Goal: Information Seeking & Learning: Learn about a topic

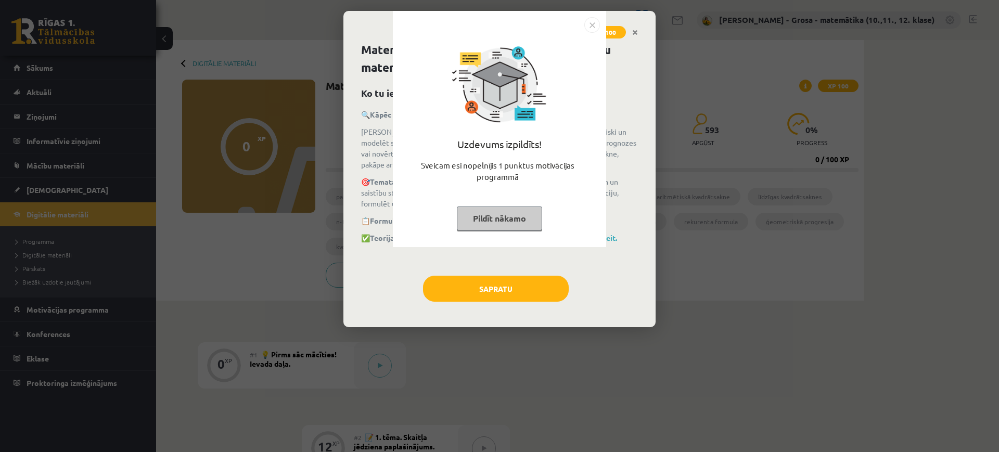
click at [520, 224] on button "Pildīt nākamo" at bounding box center [499, 219] width 85 height 24
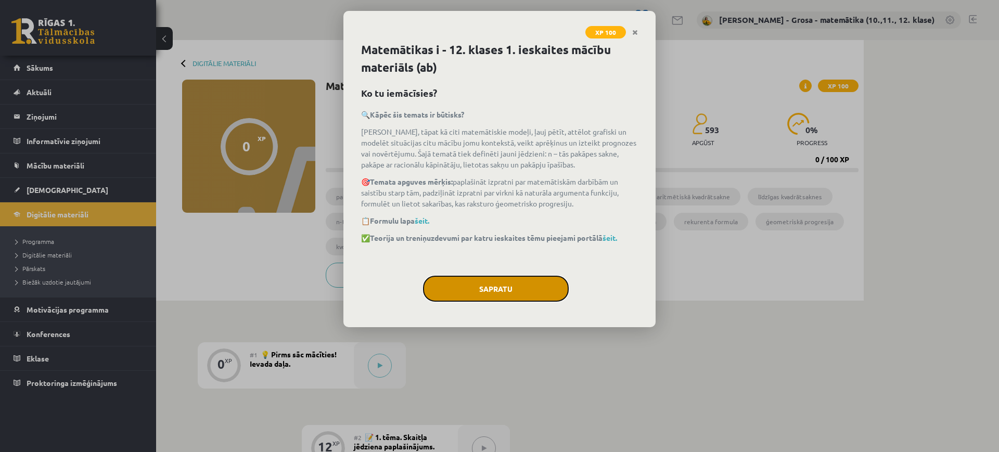
click at [478, 288] on button "Sapratu" at bounding box center [496, 289] width 146 height 26
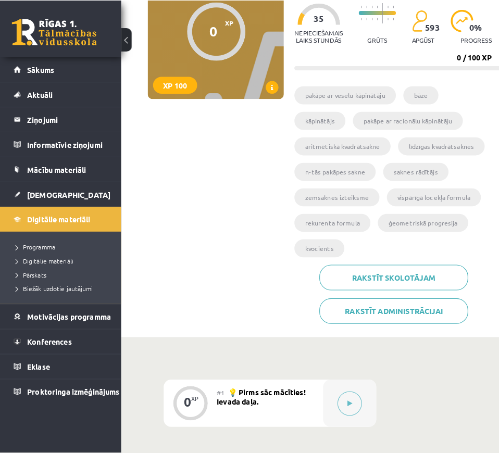
scroll to position [195, 0]
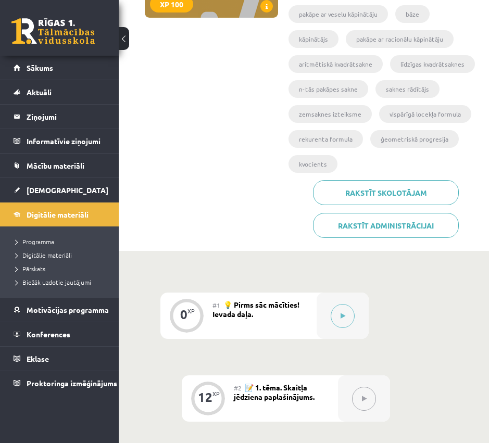
click at [280, 321] on div "#1 💡 Pirms sāc mācīties! Ievada daļa." at bounding box center [264, 316] width 104 height 46
click at [345, 316] on button at bounding box center [343, 316] width 24 height 24
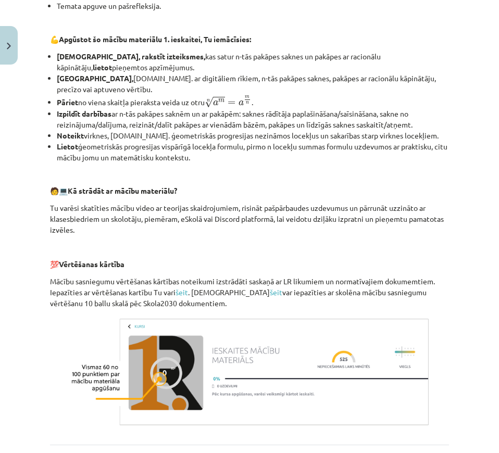
scroll to position [422, 0]
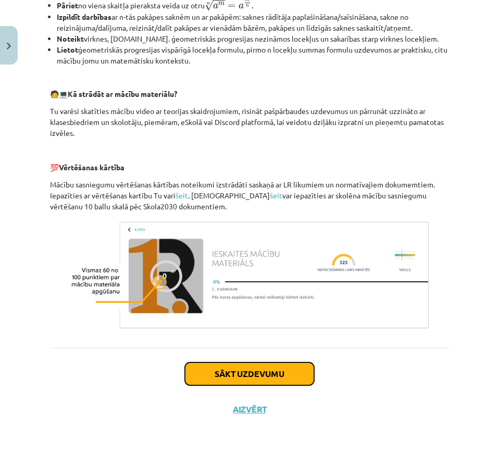
click at [251, 373] on button "Sākt uzdevumu" at bounding box center [249, 373] width 129 height 23
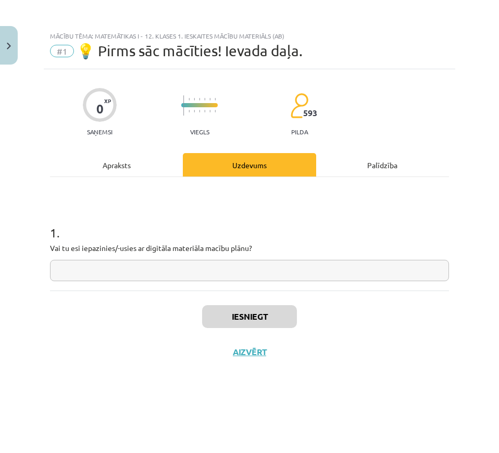
scroll to position [0, 0]
click at [223, 275] on input "text" at bounding box center [249, 270] width 399 height 21
type input "*"
click at [237, 322] on button "Iesniegt" at bounding box center [249, 316] width 95 height 23
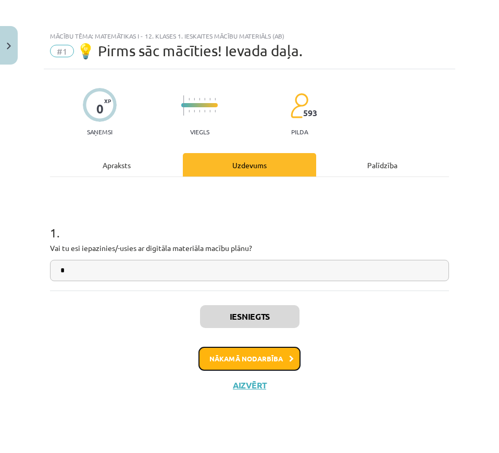
click at [294, 359] on button "Nākamā nodarbība" at bounding box center [249, 359] width 102 height 24
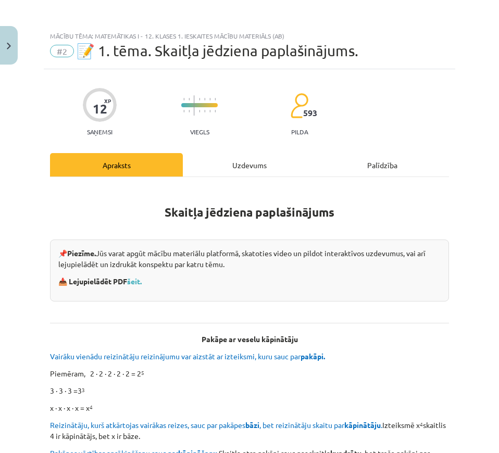
scroll to position [65, 0]
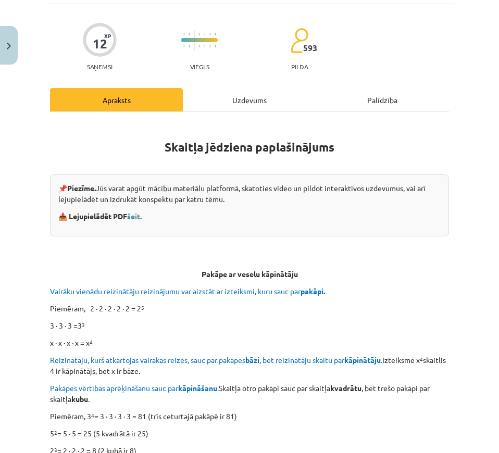
click at [142, 212] on link "šeit." at bounding box center [134, 215] width 15 height 9
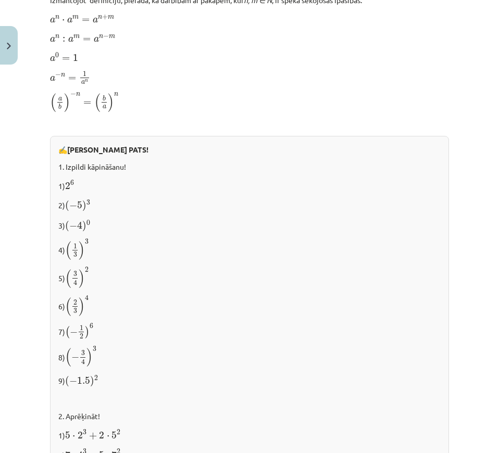
scroll to position [1070, 0]
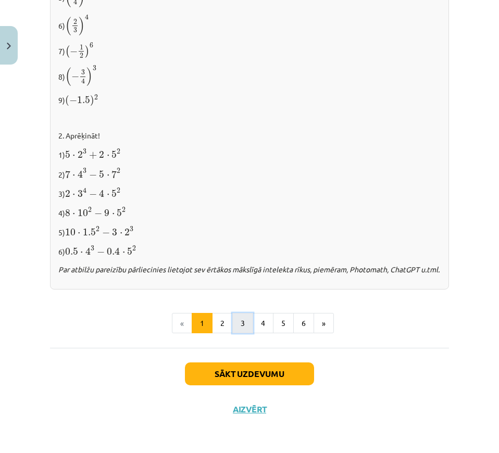
click at [239, 328] on button "3" at bounding box center [242, 323] width 21 height 21
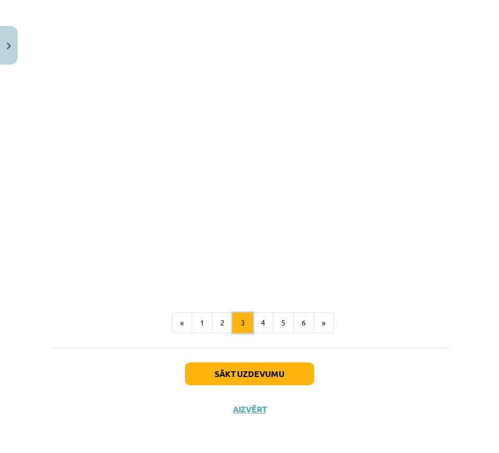
scroll to position [873, 0]
click at [297, 326] on button "6" at bounding box center [303, 322] width 21 height 21
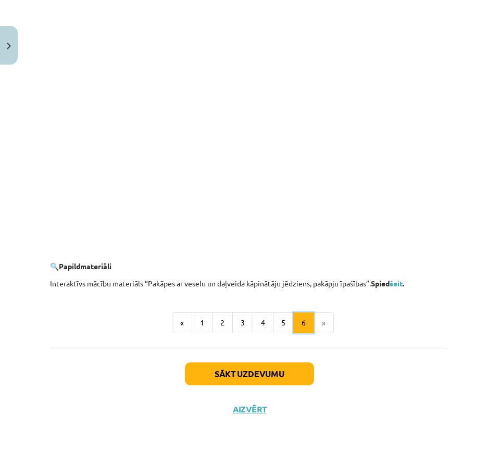
scroll to position [950, 0]
click at [399, 282] on link "šeit" at bounding box center [395, 282] width 13 height 9
click at [291, 377] on button "Sākt uzdevumu" at bounding box center [249, 373] width 129 height 23
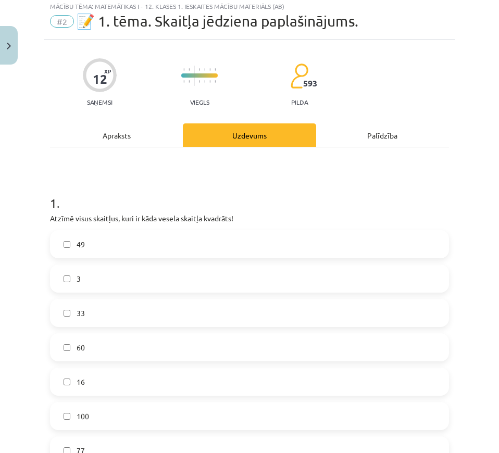
scroll to position [26, 0]
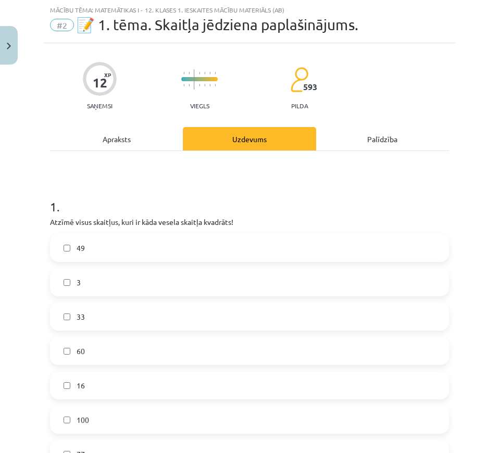
click at [105, 252] on label "49" at bounding box center [249, 248] width 397 height 26
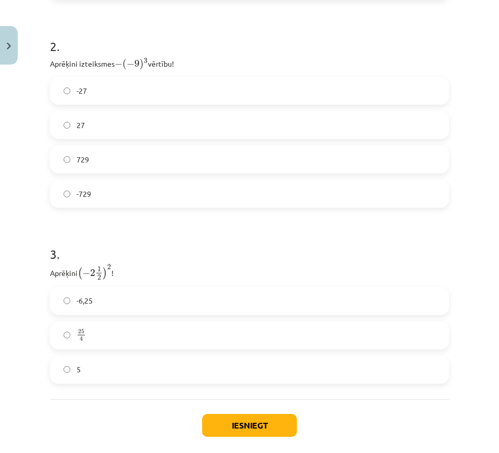
scroll to position [545, 0]
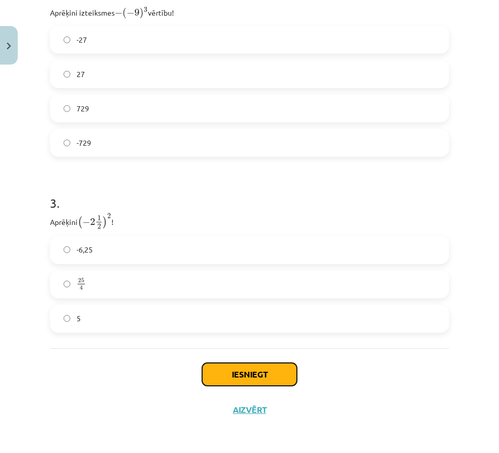
click at [265, 370] on button "Iesniegt" at bounding box center [249, 374] width 95 height 23
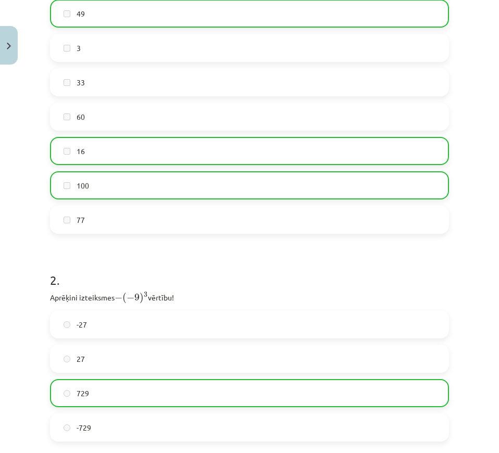
scroll to position [578, 0]
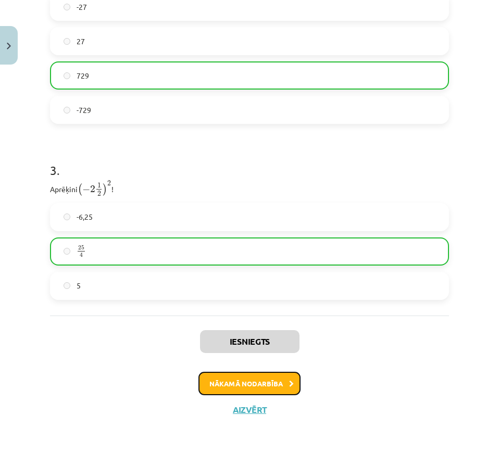
click at [278, 386] on button "Nākamā nodarbība" at bounding box center [249, 384] width 102 height 24
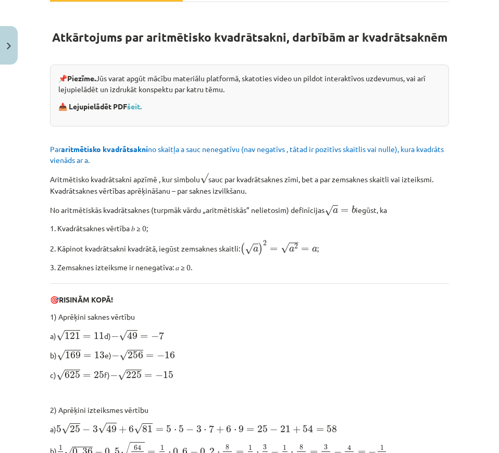
scroll to position [221, 0]
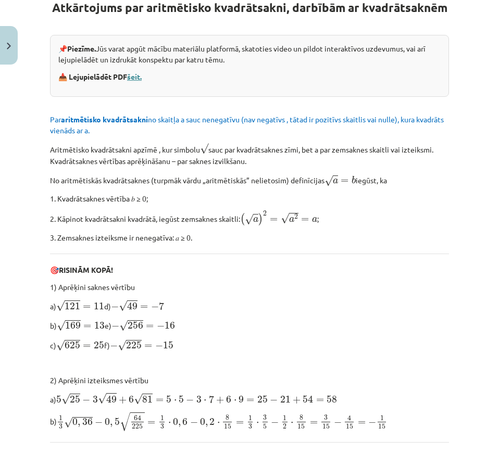
click at [142, 81] on link "šeit." at bounding box center [134, 76] width 15 height 9
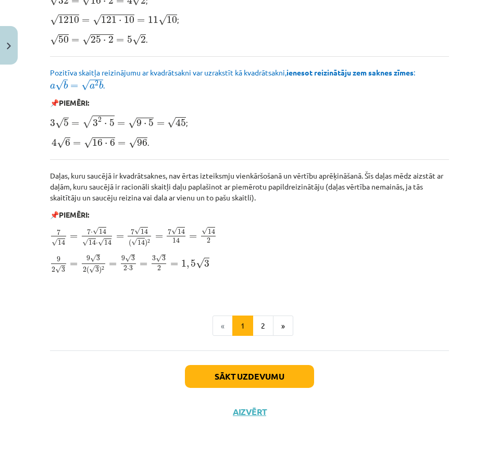
scroll to position [1235, 0]
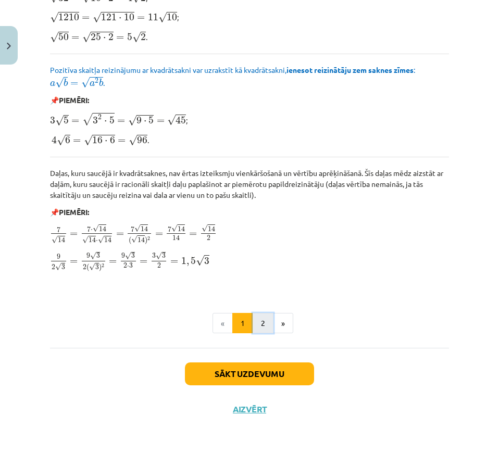
click at [265, 319] on button "2" at bounding box center [262, 323] width 21 height 21
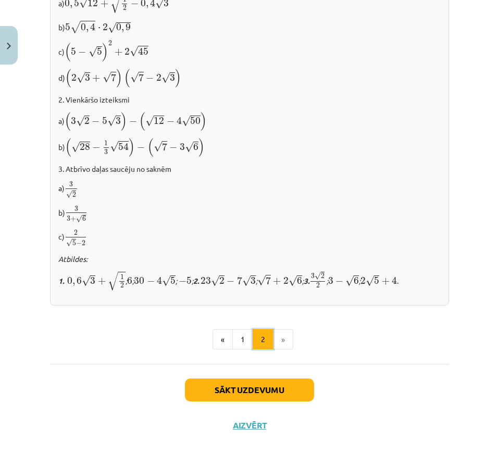
scroll to position [623, 0]
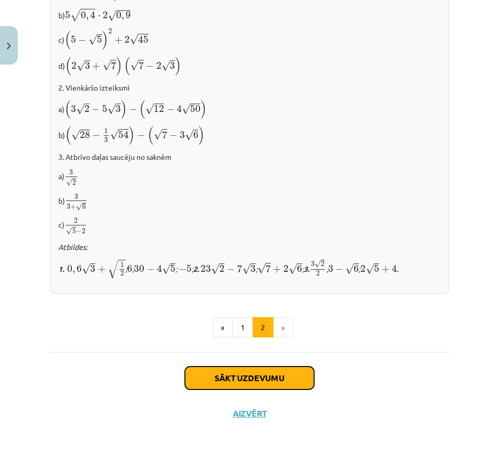
click at [268, 372] on button "Sākt uzdevumu" at bounding box center [249, 377] width 129 height 23
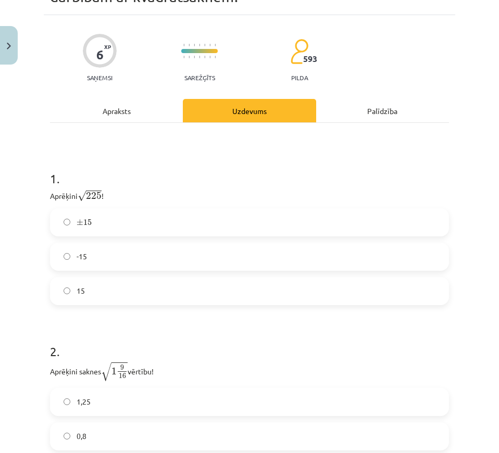
scroll to position [188, 0]
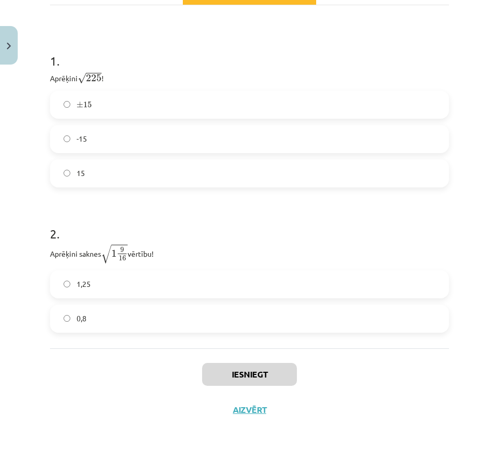
click at [146, 106] on label "± 15 ± 15" at bounding box center [249, 105] width 397 height 26
click at [280, 375] on button "Iesniegt" at bounding box center [249, 374] width 95 height 23
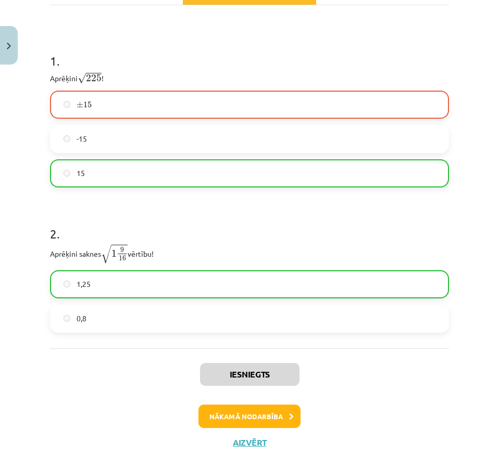
scroll to position [222, 0]
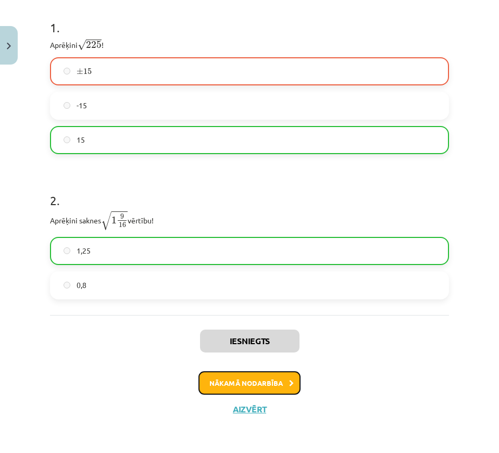
click at [289, 385] on icon at bounding box center [291, 383] width 5 height 7
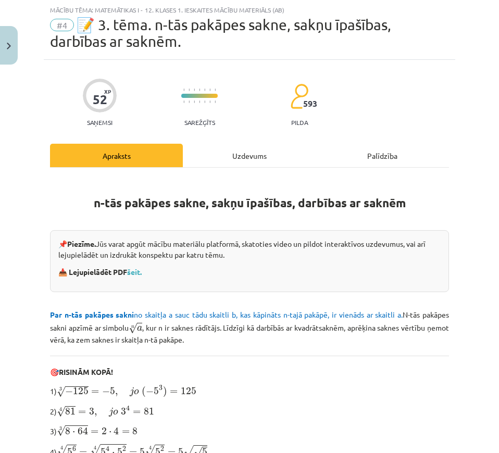
scroll to position [221, 0]
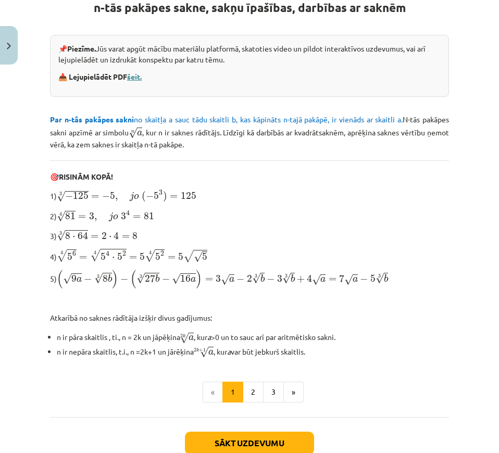
click at [139, 78] on link "šeit." at bounding box center [134, 76] width 15 height 9
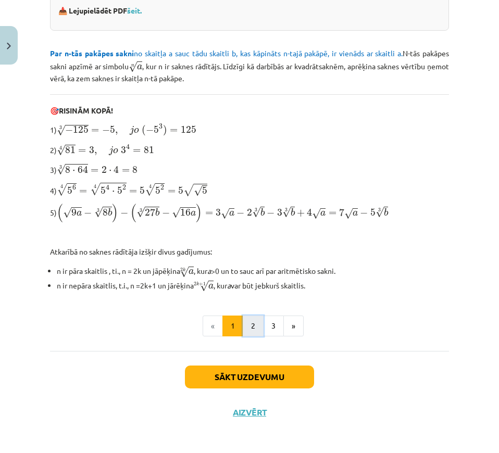
click at [246, 316] on button "2" at bounding box center [253, 325] width 21 height 21
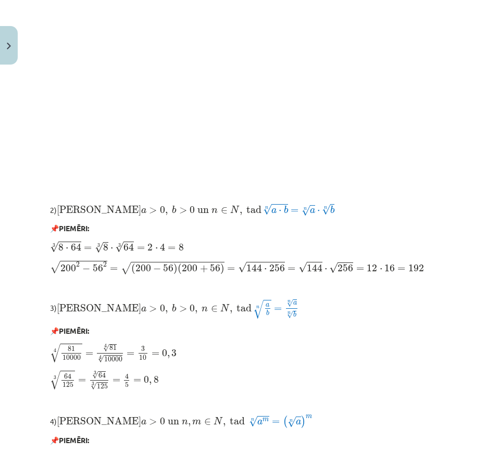
scroll to position [789, 0]
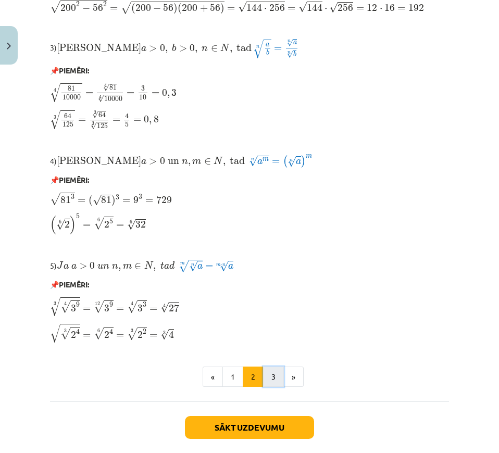
click at [271, 382] on button "3" at bounding box center [273, 376] width 21 height 21
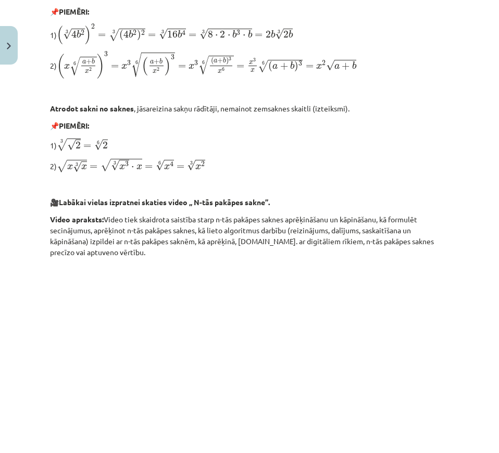
scroll to position [724, 0]
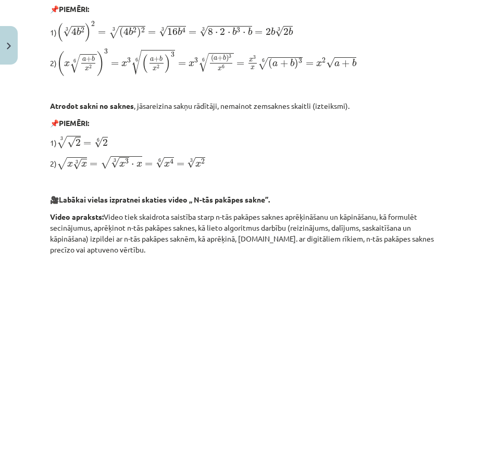
click at [380, 158] on p "2) √ x 3 √ x = √ 3 √ x 3 ⋅ x = 6 √ x 4 = 3 √ x 2 x x 3 = x 3 3 ⋅ x = x 4 6 = x …" at bounding box center [249, 163] width 399 height 16
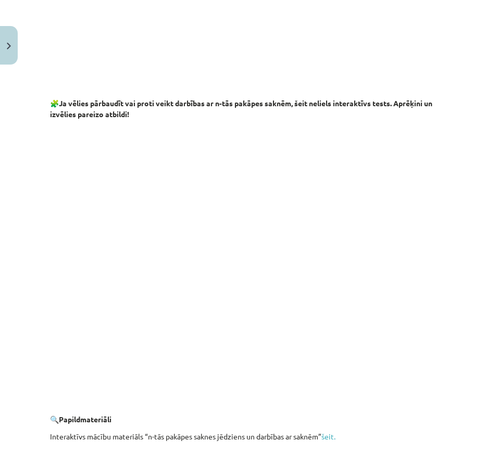
scroll to position [1853, 0]
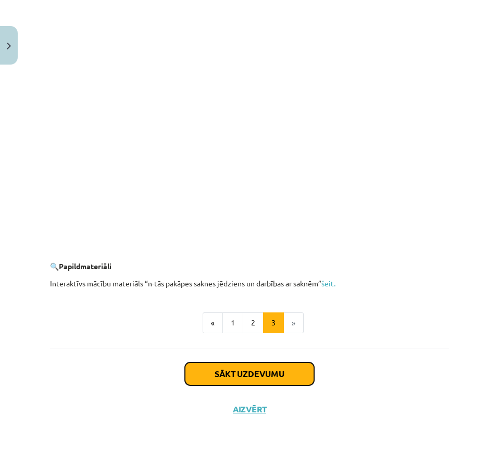
click at [277, 376] on button "Sākt uzdevumu" at bounding box center [249, 373] width 129 height 23
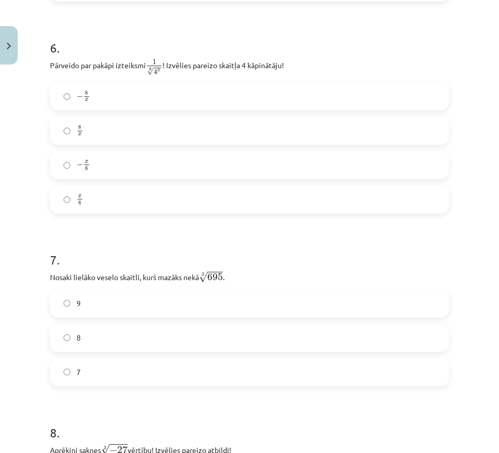
scroll to position [1392, 0]
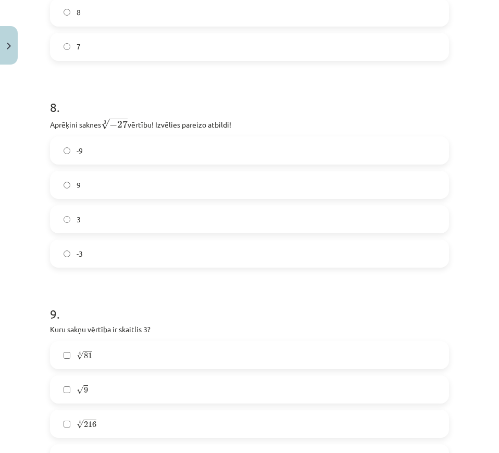
click at [244, 247] on label "-3" at bounding box center [249, 253] width 397 height 26
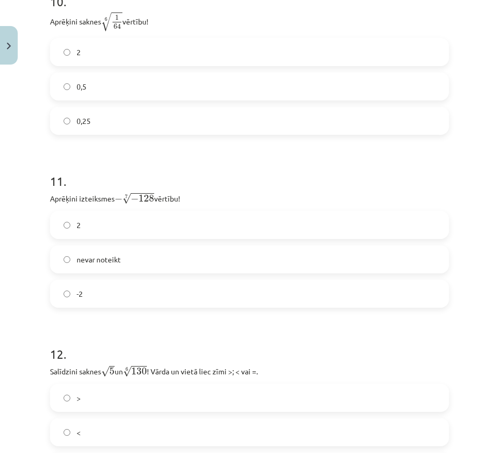
scroll to position [2272, 0]
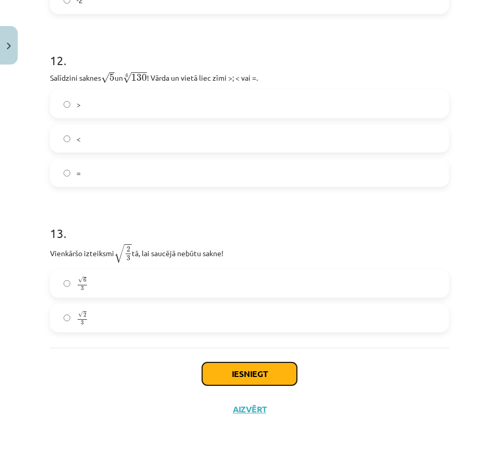
click at [237, 364] on button "Iesniegt" at bounding box center [249, 373] width 95 height 23
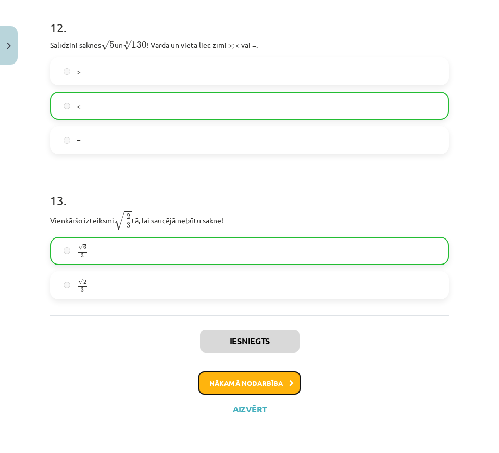
click at [241, 378] on button "Nākamā nodarbība" at bounding box center [249, 383] width 102 height 24
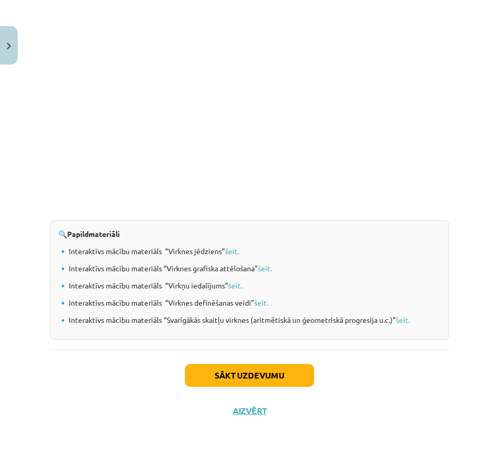
scroll to position [1072, 0]
click at [297, 378] on button "Sākt uzdevumu" at bounding box center [249, 374] width 129 height 23
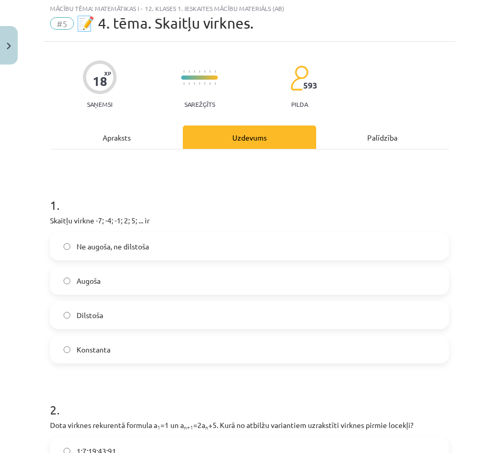
scroll to position [26, 0]
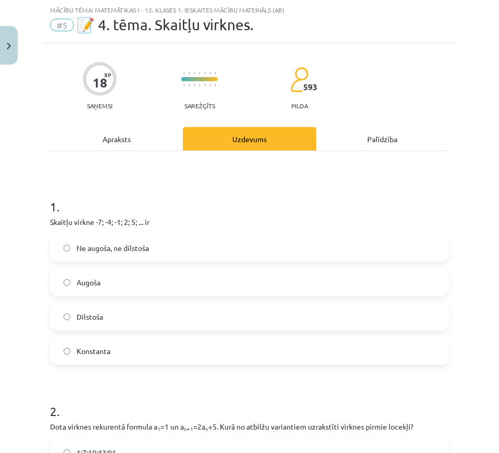
click at [202, 248] on label "Ne augoša, ne dilstoša" at bounding box center [249, 248] width 397 height 26
click at [112, 280] on label "Augoša" at bounding box center [249, 282] width 397 height 26
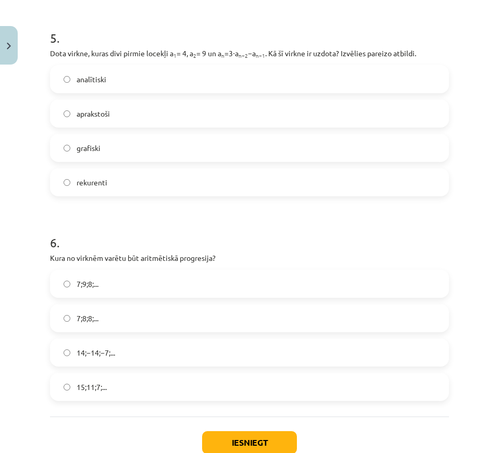
scroll to position [1086, 0]
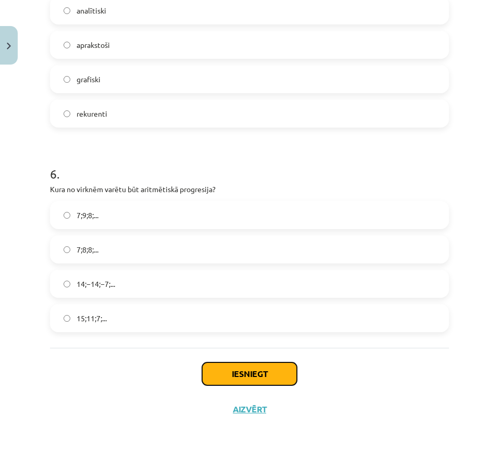
click at [274, 363] on button "Iesniegt" at bounding box center [249, 373] width 95 height 23
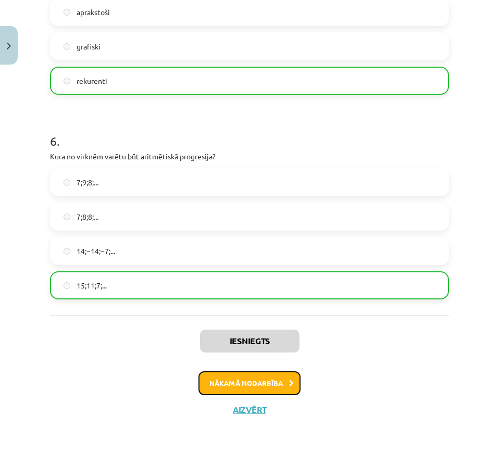
click at [268, 383] on button "Nākamā nodarbība" at bounding box center [249, 383] width 102 height 24
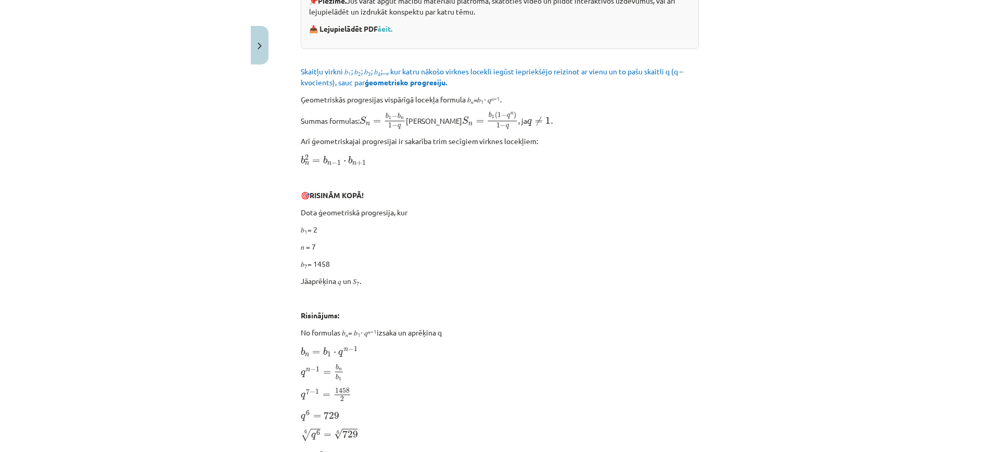
scroll to position [221, 0]
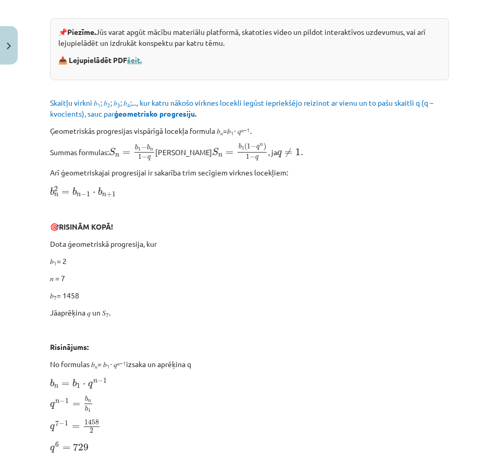
click at [138, 57] on link "šeit." at bounding box center [134, 59] width 15 height 9
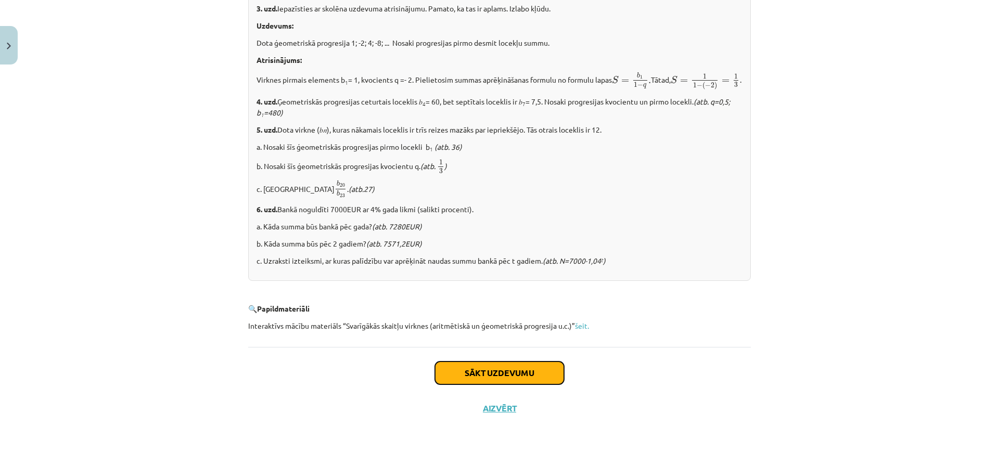
click at [543, 371] on button "Sākt uzdevumu" at bounding box center [499, 373] width 129 height 23
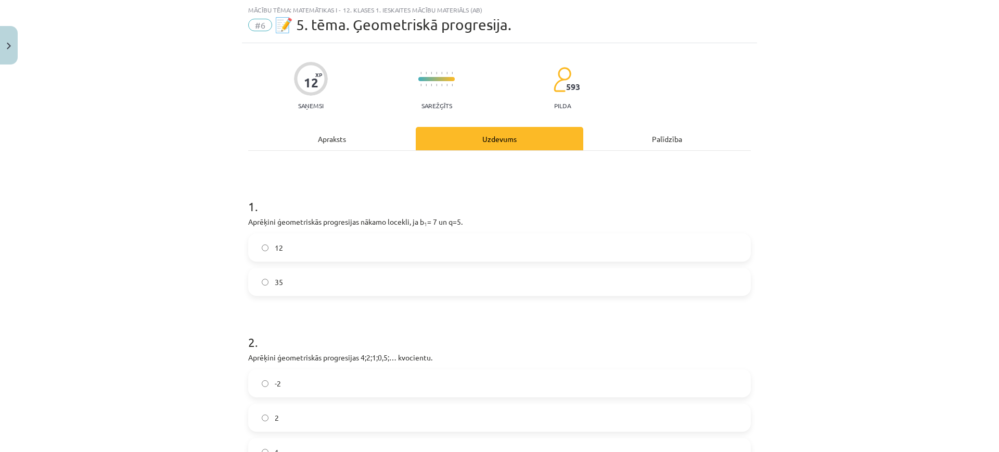
click at [415, 291] on label "35" at bounding box center [499, 282] width 501 height 26
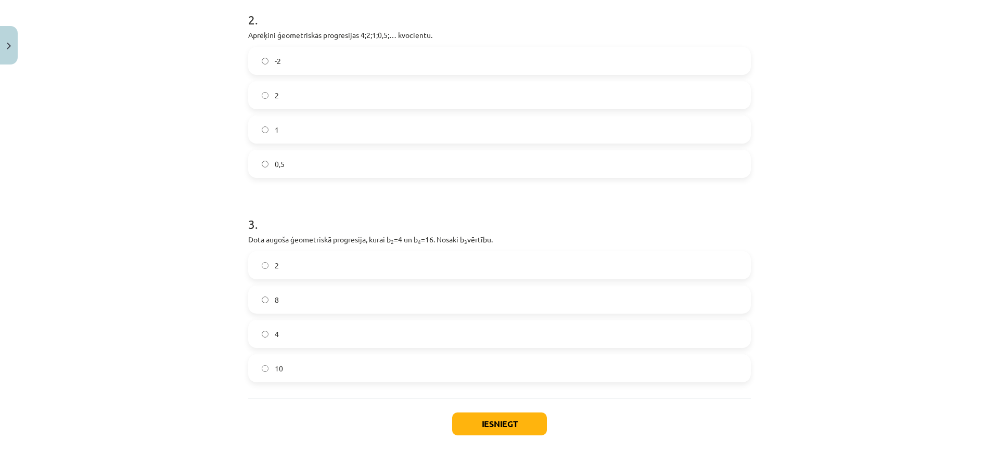
scroll to position [400, 0]
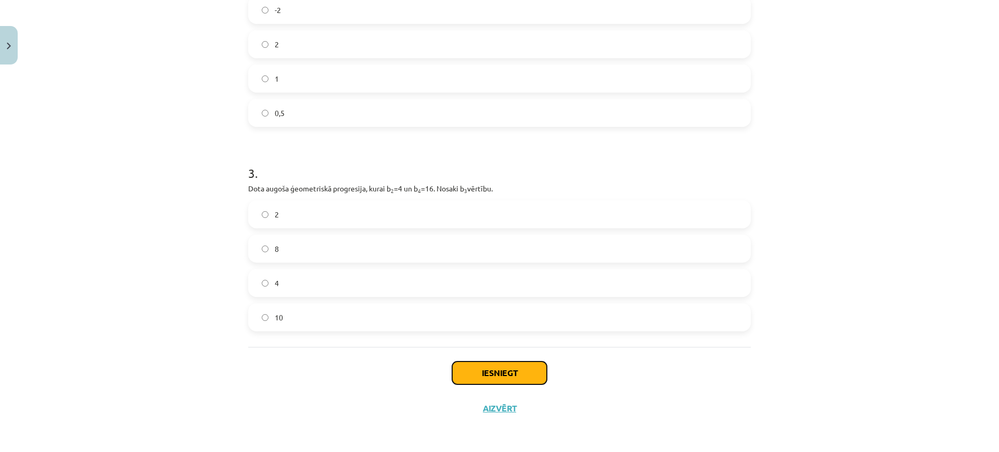
click at [490, 366] on button "Iesniegt" at bounding box center [499, 373] width 95 height 23
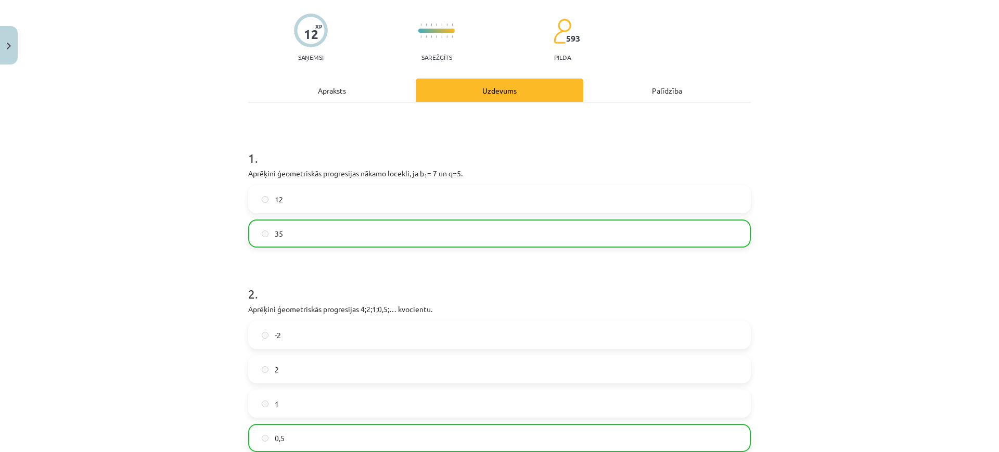
scroll to position [0, 0]
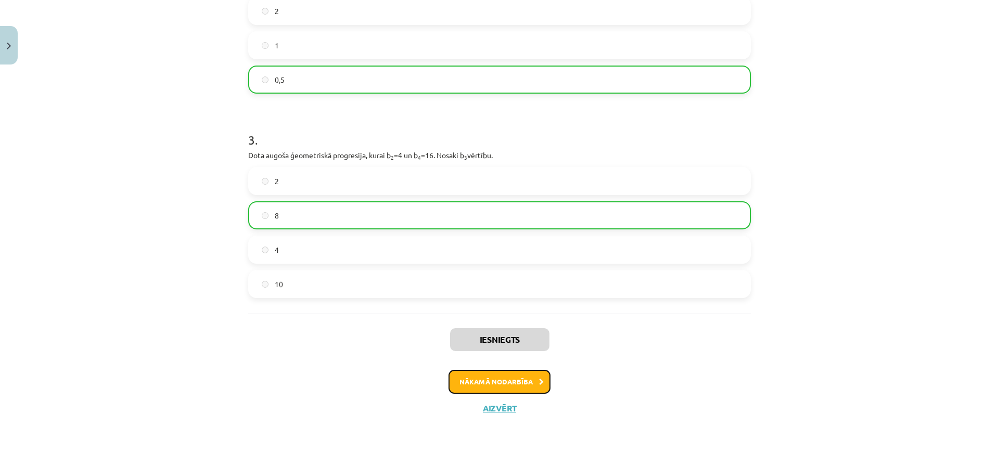
click at [532, 384] on button "Nākamā nodarbība" at bounding box center [500, 382] width 102 height 24
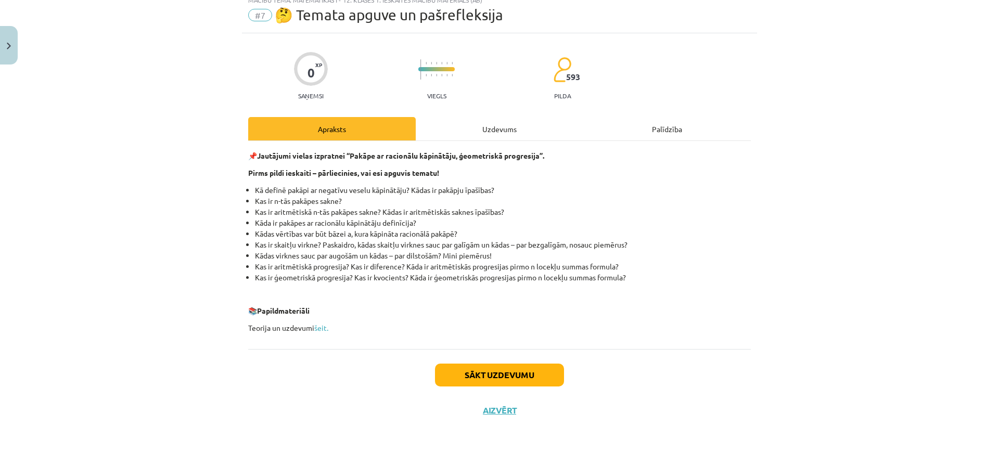
scroll to position [38, 0]
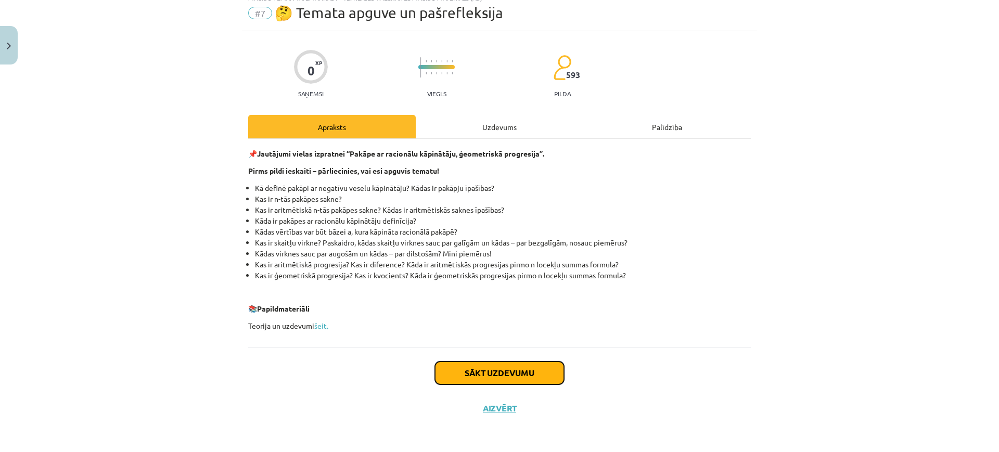
click at [490, 372] on button "Sākt uzdevumu" at bounding box center [499, 373] width 129 height 23
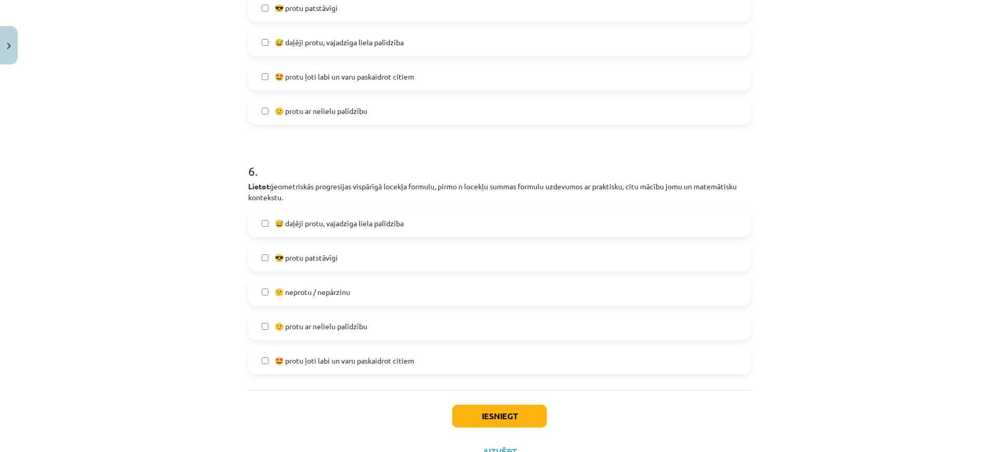
scroll to position [1313, 0]
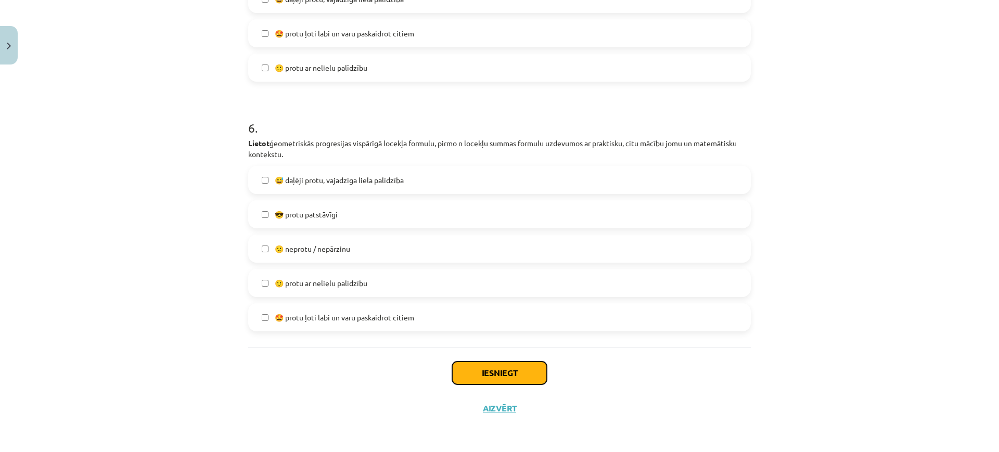
click at [534, 376] on button "Iesniegt" at bounding box center [499, 373] width 95 height 23
click at [423, 241] on label "😕 neprotu / nepārzinu" at bounding box center [499, 249] width 501 height 26
click at [418, 223] on label "😎 protu patstāvīgi" at bounding box center [499, 214] width 501 height 26
click at [487, 377] on button "Iesniegt" at bounding box center [499, 373] width 95 height 23
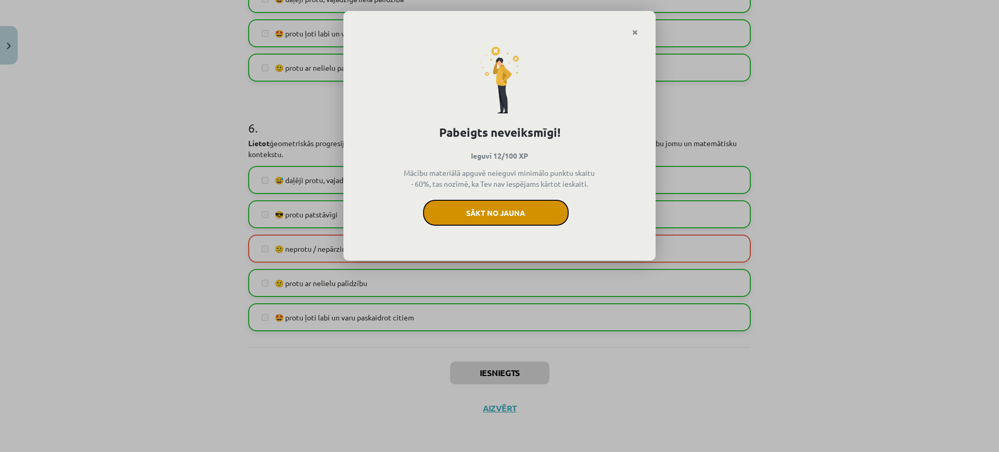
click at [545, 214] on button "Sākt no jauna" at bounding box center [496, 213] width 146 height 26
click at [466, 213] on button "Sākt no jauna" at bounding box center [496, 213] width 146 height 26
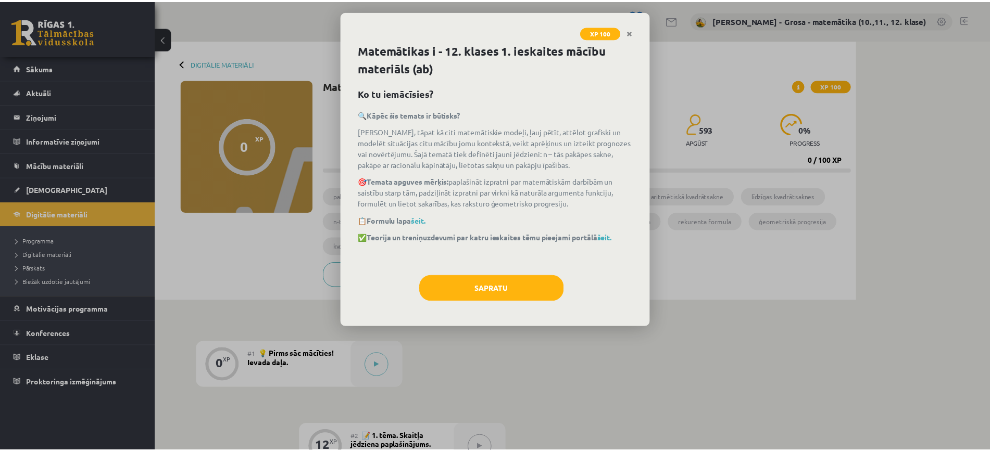
scroll to position [195, 0]
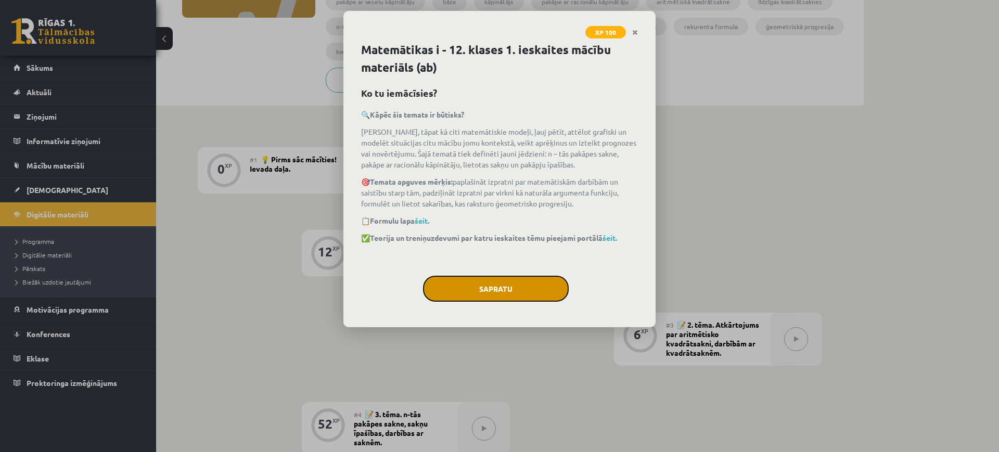
click at [523, 292] on button "Sapratu" at bounding box center [496, 289] width 146 height 26
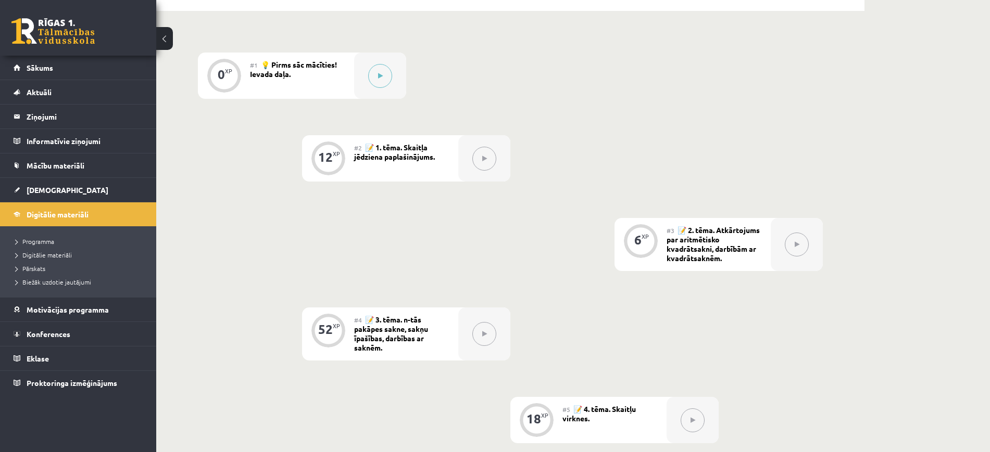
scroll to position [390, 0]
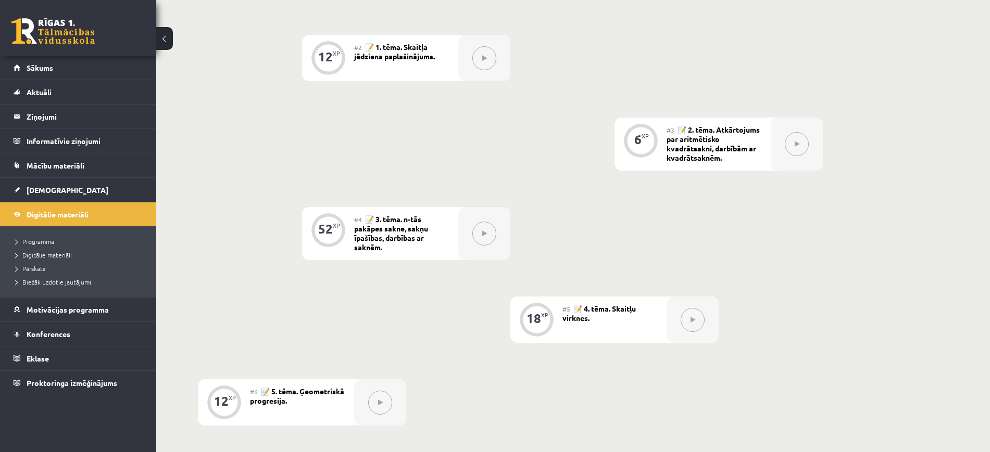
click at [476, 35] on div at bounding box center [484, 58] width 52 height 46
click at [412, 53] on span "📝 1. tēma. Skaitļa jēdziena paplašinājums." at bounding box center [394, 51] width 81 height 19
click at [488, 60] on button at bounding box center [484, 58] width 24 height 24
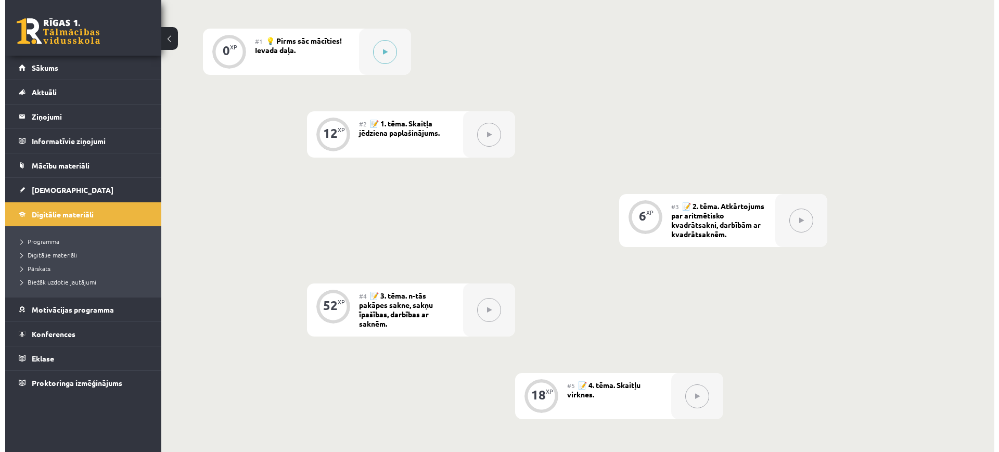
scroll to position [130, 0]
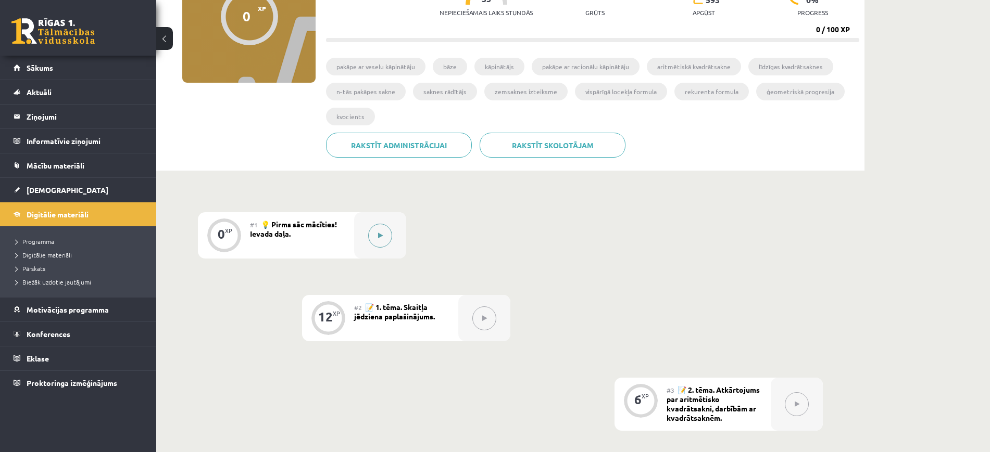
click at [376, 244] on button at bounding box center [380, 236] width 24 height 24
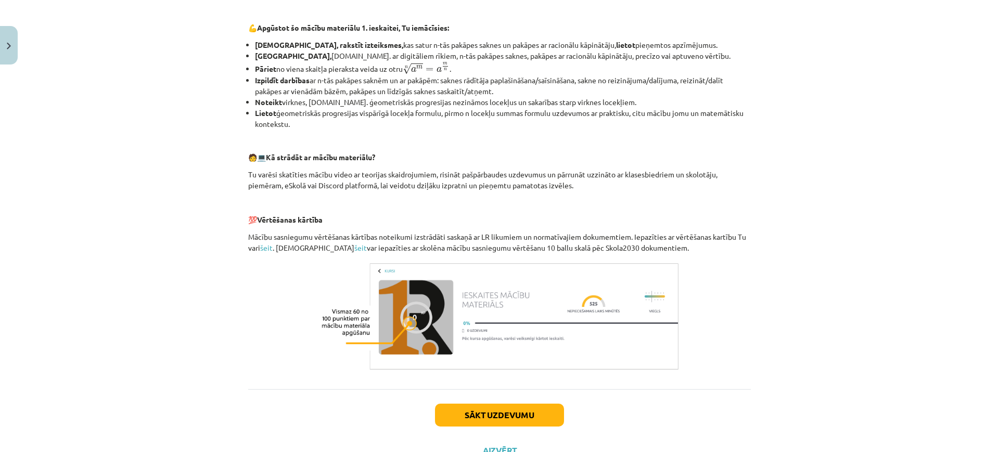
scroll to position [368, 0]
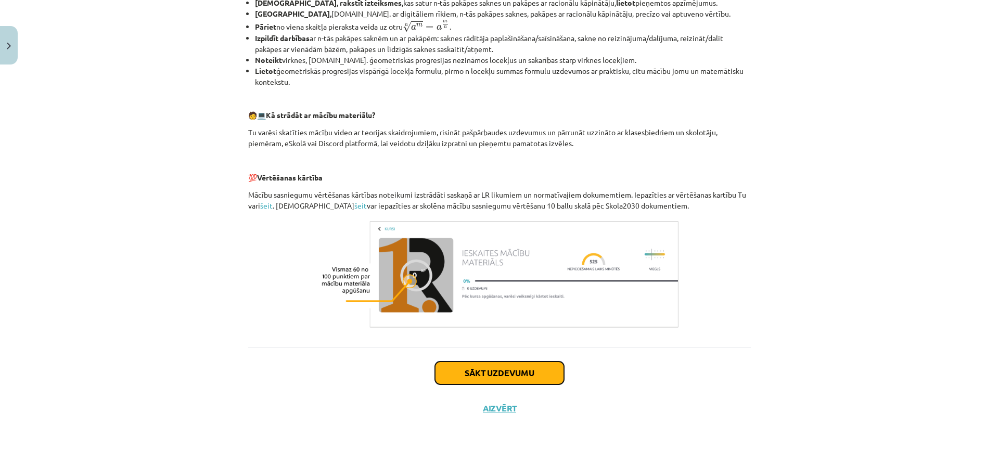
click at [518, 371] on button "Sākt uzdevumu" at bounding box center [499, 373] width 129 height 23
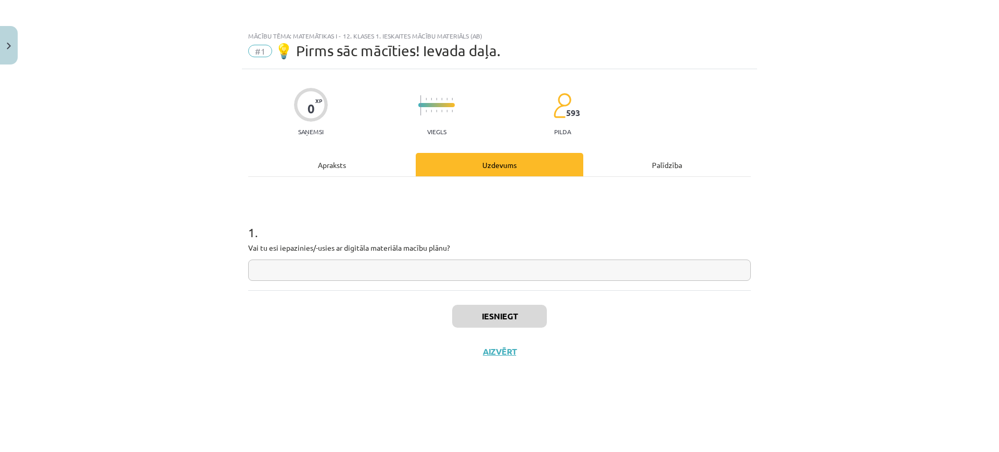
click at [498, 279] on input "text" at bounding box center [499, 270] width 503 height 21
type input "*"
click at [494, 320] on button "Iesniegt" at bounding box center [499, 316] width 95 height 23
click at [513, 353] on button "Nākamā nodarbība" at bounding box center [500, 359] width 102 height 24
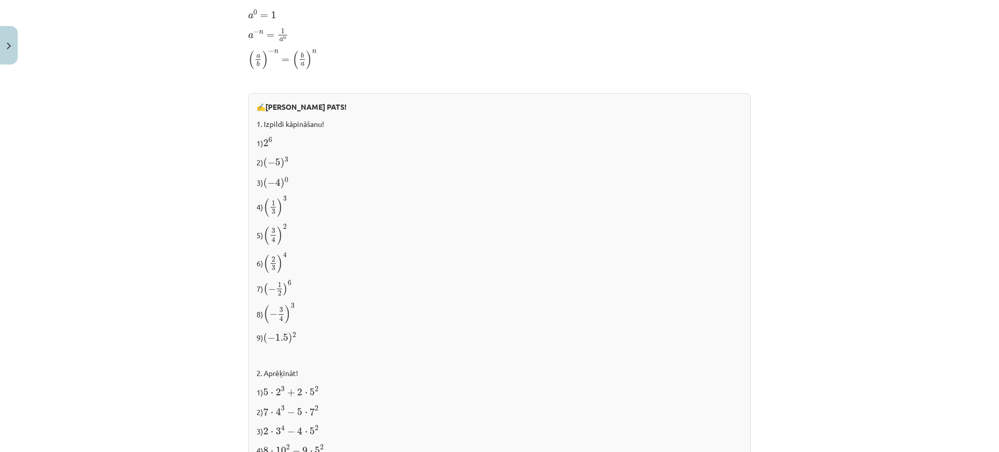
scroll to position [1027, 0]
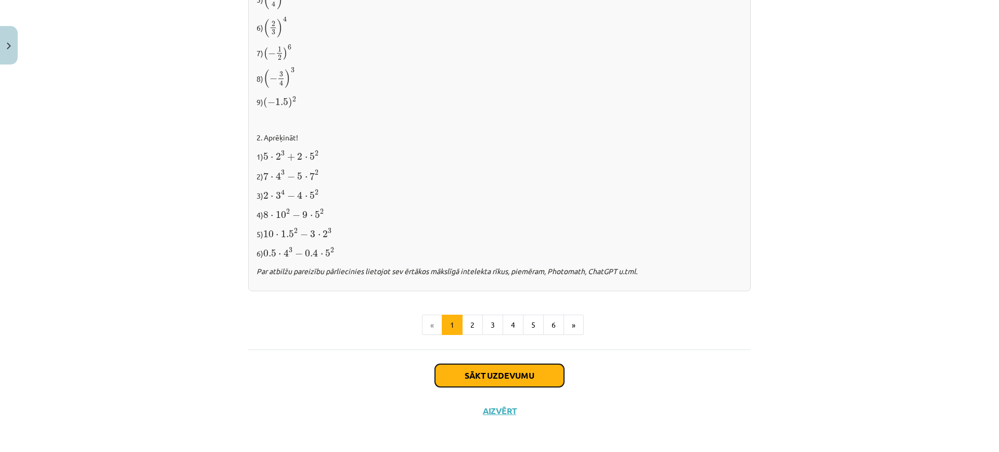
click at [507, 373] on button "Sākt uzdevumu" at bounding box center [499, 375] width 129 height 23
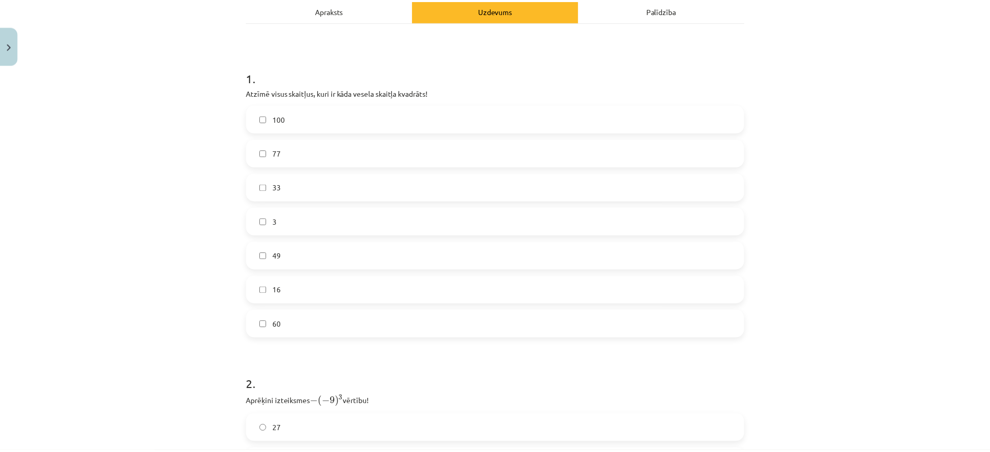
scroll to position [0, 0]
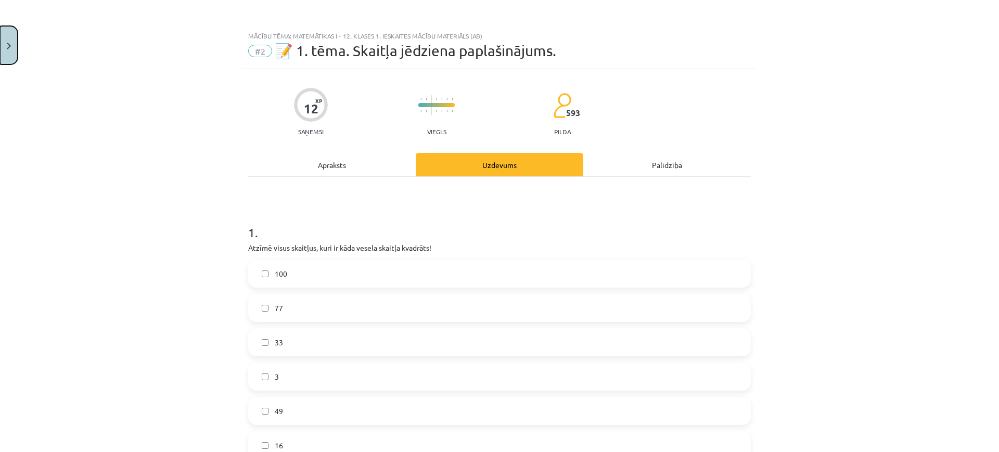
click at [4, 42] on button "Close" at bounding box center [9, 45] width 18 height 39
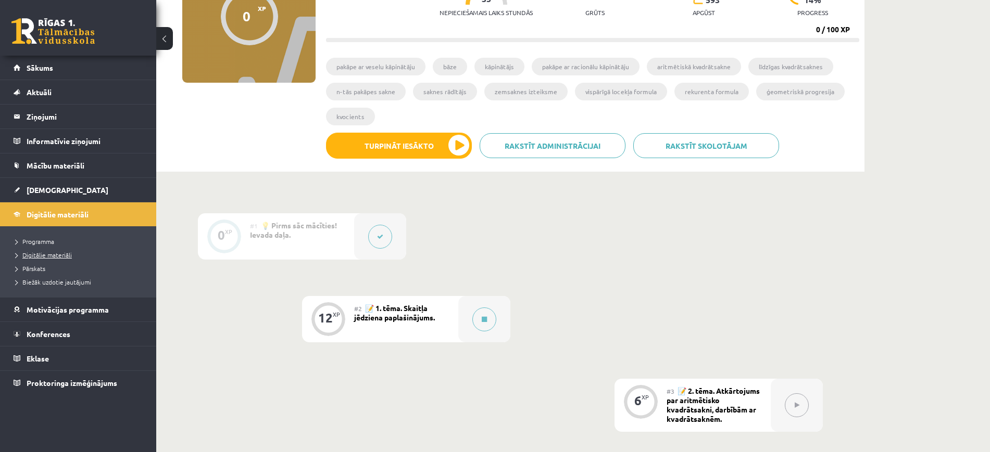
click at [51, 253] on span "Digitālie materiāli" at bounding box center [44, 255] width 56 height 8
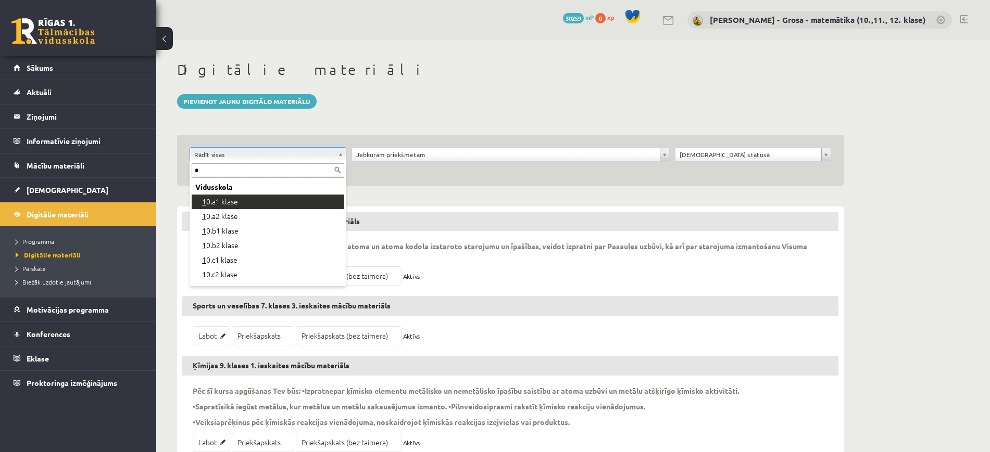
type input "*"
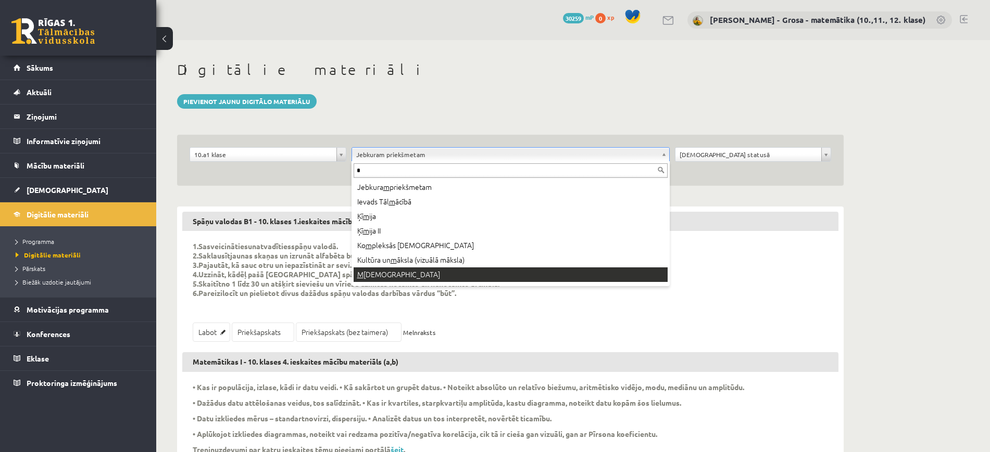
type input "*"
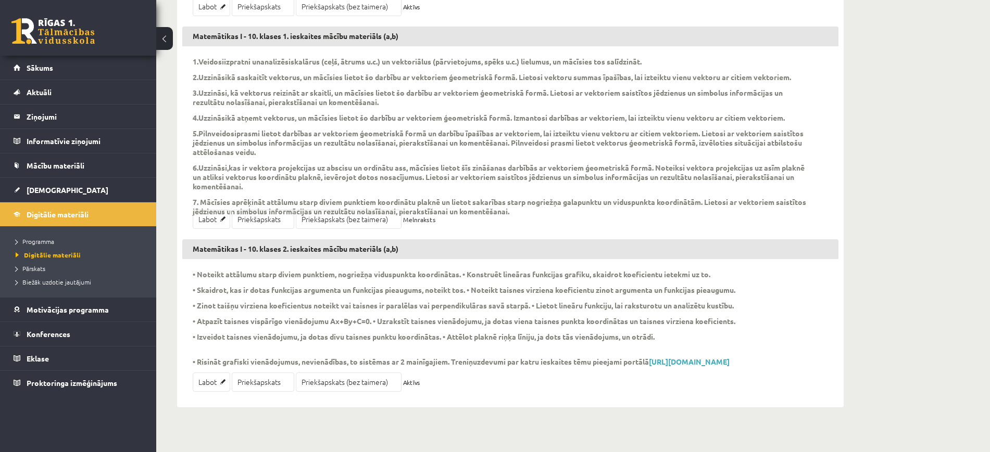
scroll to position [462, 0]
click at [337, 228] on link "Priekšapskats (bez taimera)" at bounding box center [349, 218] width 106 height 19
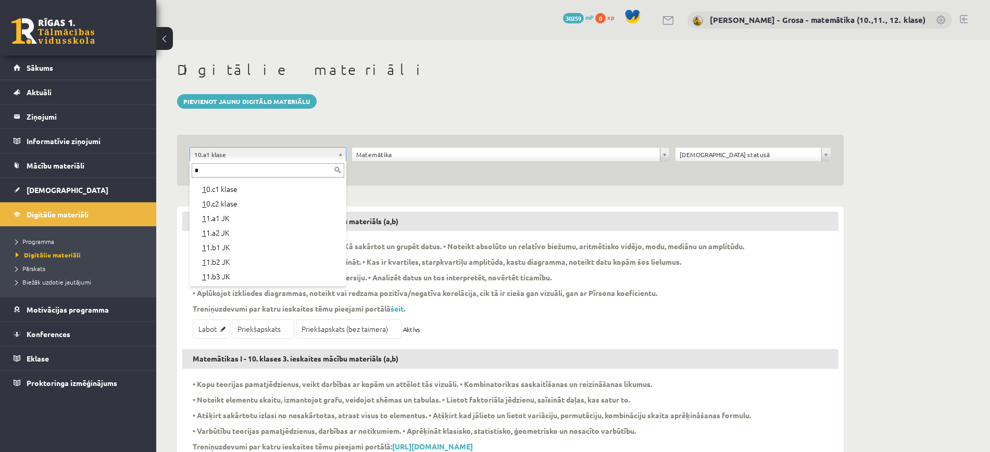
scroll to position [0, 0]
type input "**"
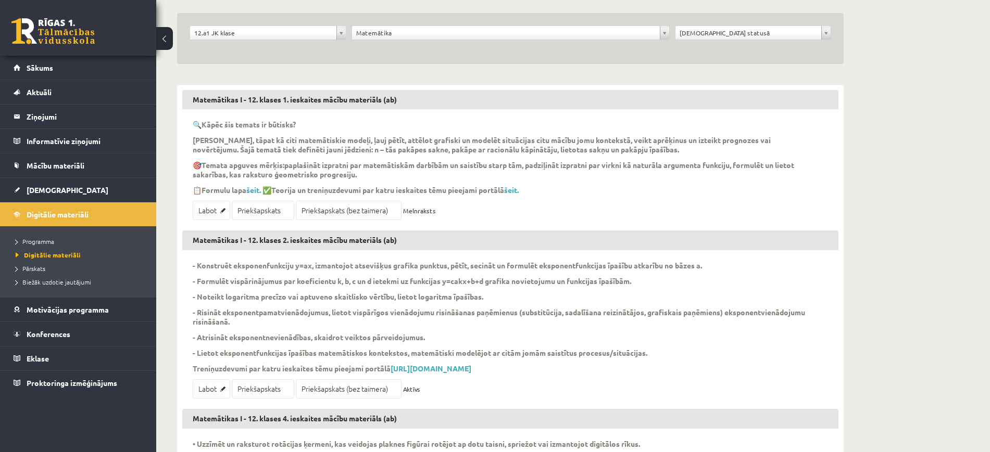
scroll to position [130, 0]
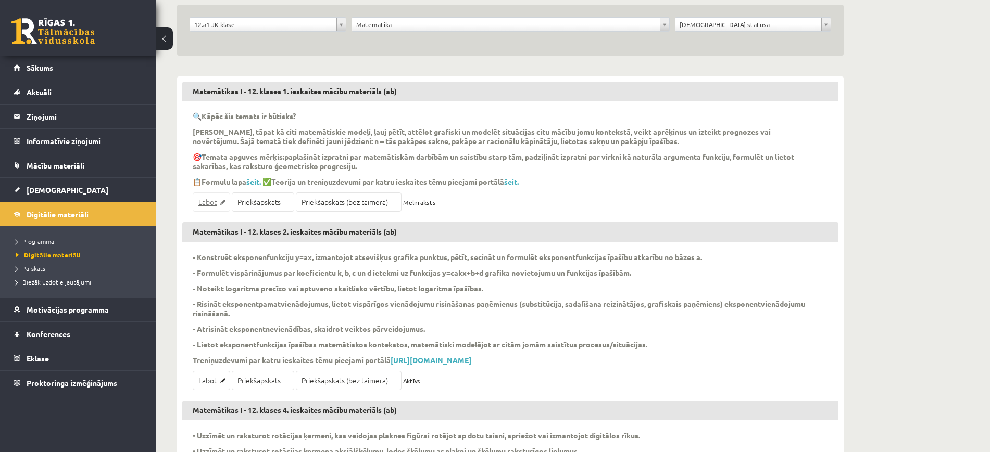
click at [206, 200] on link "Labot" at bounding box center [211, 202] width 37 height 19
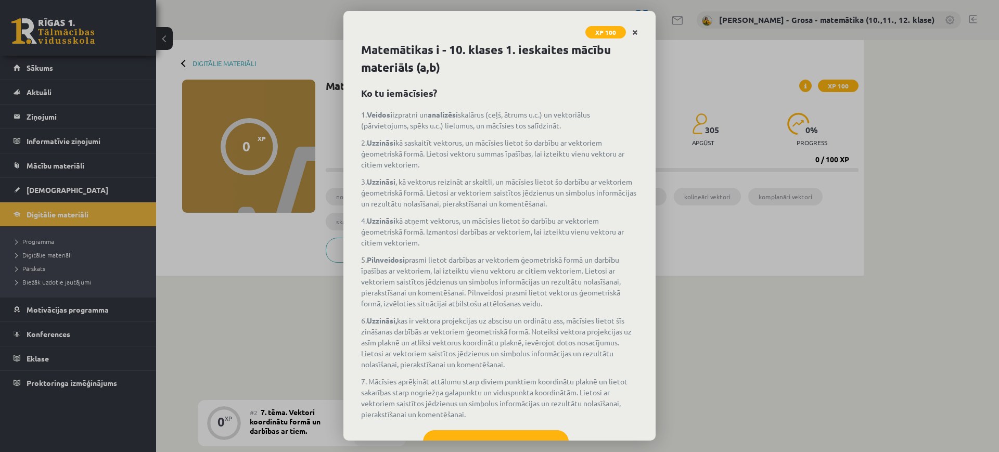
click at [636, 30] on icon "Close" at bounding box center [635, 32] width 6 height 7
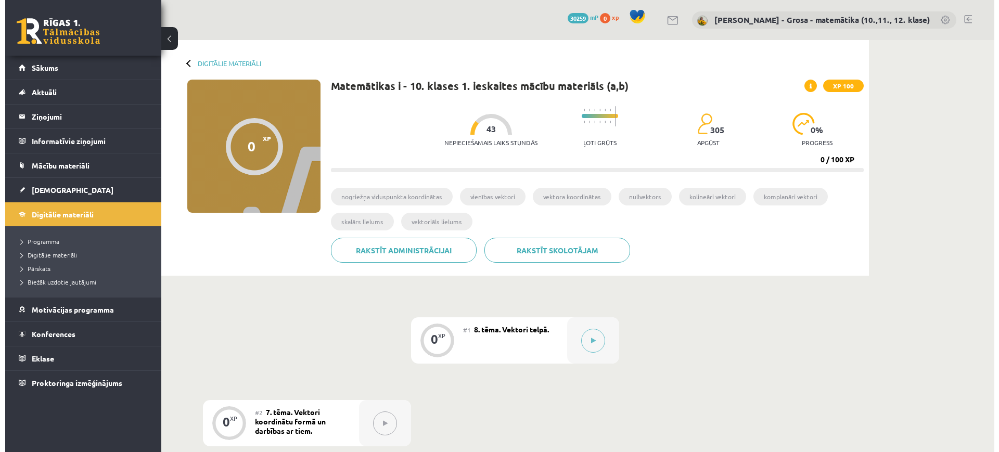
scroll to position [195, 0]
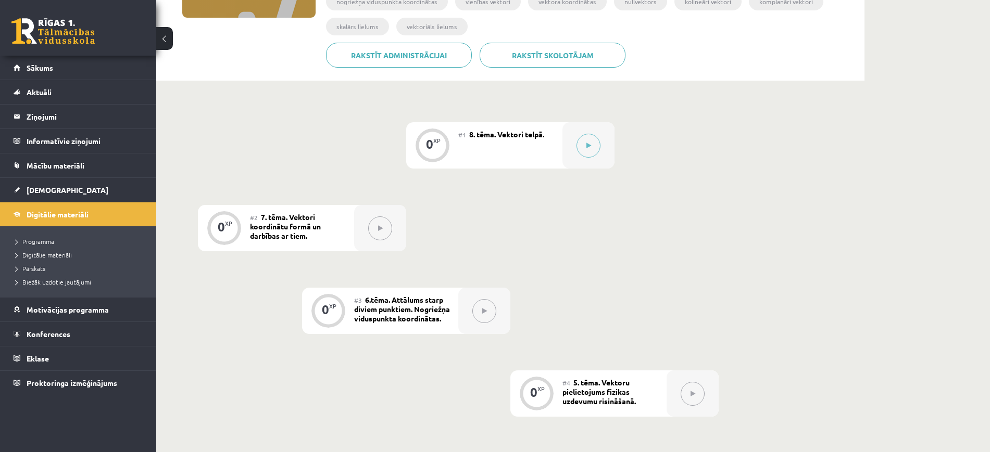
click at [385, 227] on button at bounding box center [380, 229] width 24 height 24
click at [589, 144] on icon at bounding box center [588, 146] width 5 height 6
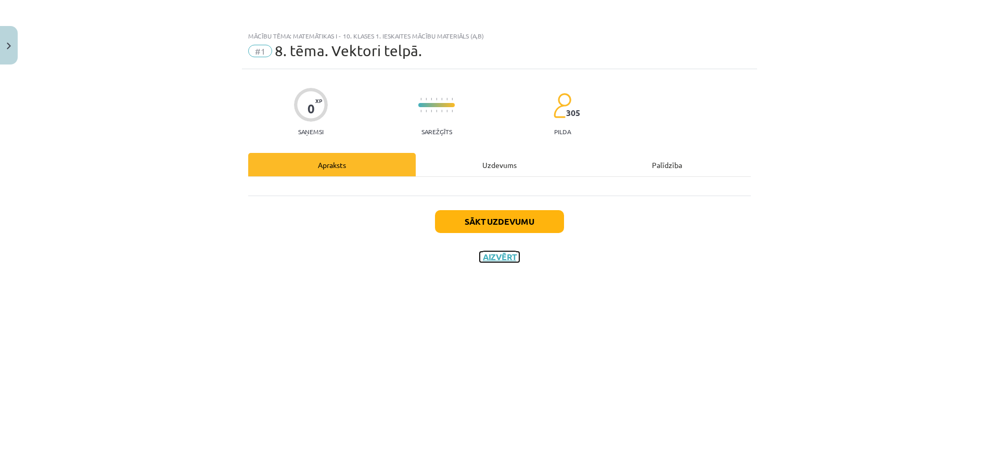
click at [505, 259] on button "Aizvērt" at bounding box center [500, 257] width 40 height 10
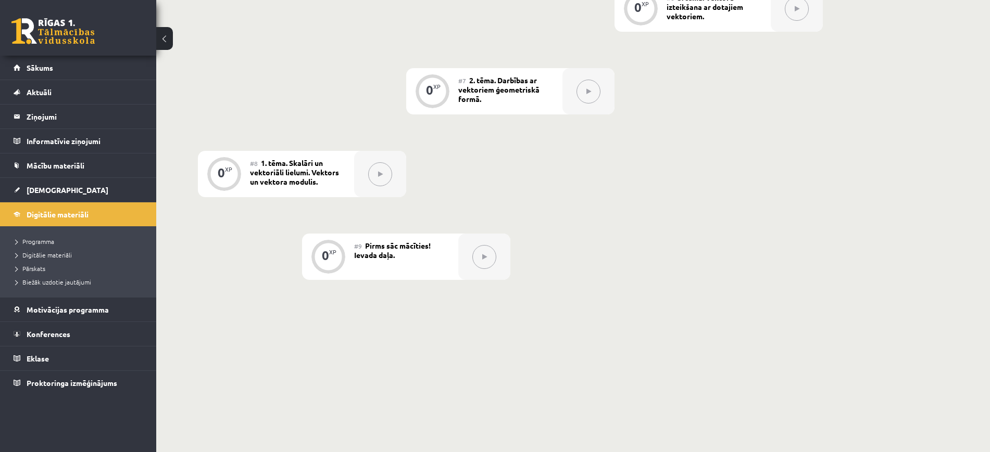
scroll to position [763, 0]
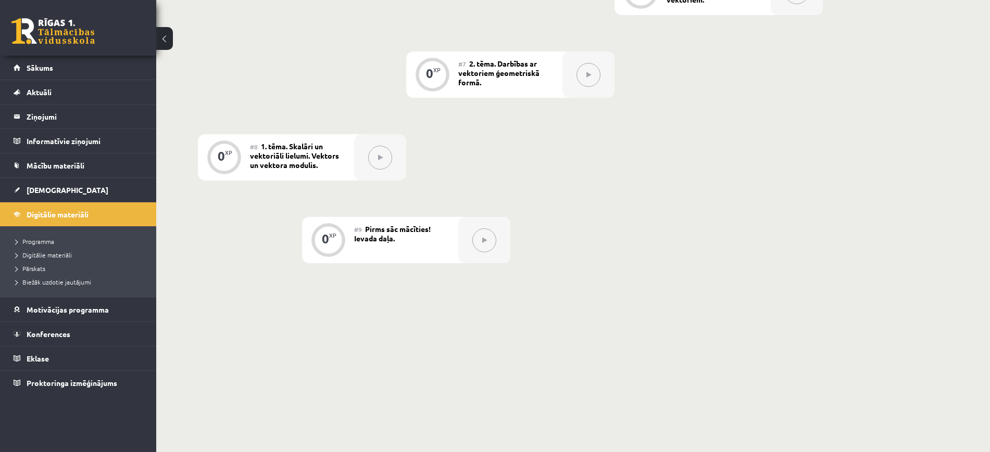
click at [491, 245] on button at bounding box center [484, 241] width 24 height 24
drag, startPoint x: 438, startPoint y: 243, endPoint x: 342, endPoint y: 224, distance: 98.0
click at [437, 243] on div "#9 Pirms sāc mācīties! Ievada daļa." at bounding box center [406, 240] width 104 height 46
click at [335, 169] on div "#8 1. tēma. Skalāri un vektoriāli lielumi. Vektors un vektora modulis." at bounding box center [302, 157] width 104 height 46
click at [479, 239] on button at bounding box center [484, 241] width 24 height 24
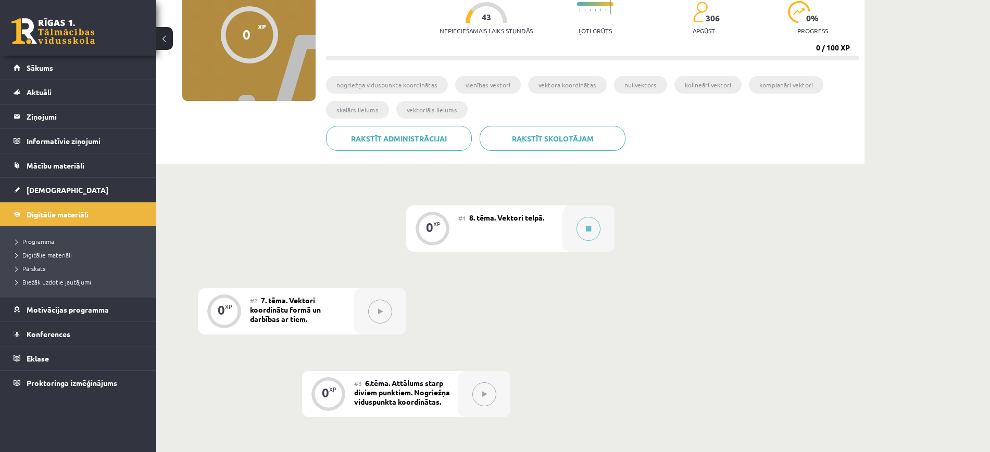
scroll to position [0, 0]
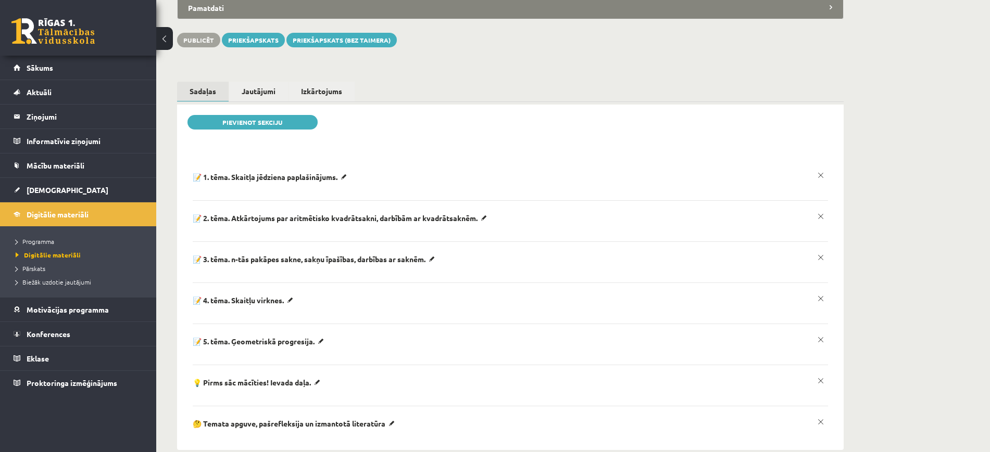
scroll to position [117, 0]
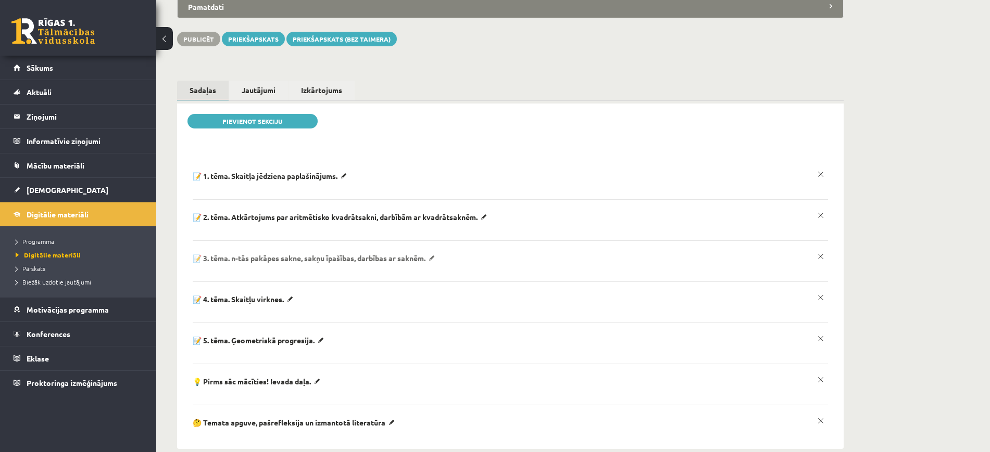
click at [699, 254] on div "**********" at bounding box center [510, 262] width 635 height 16
click at [350, 181] on p "📝 3. tēma. n-tās pakāpes sakne, sakņu īpašības, darbības ar saknēm." at bounding box center [272, 175] width 158 height 9
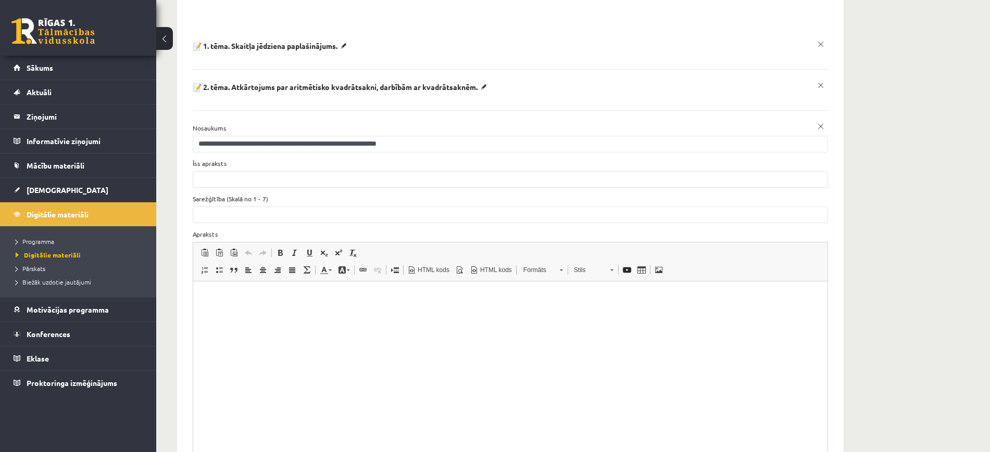
scroll to position [0, 0]
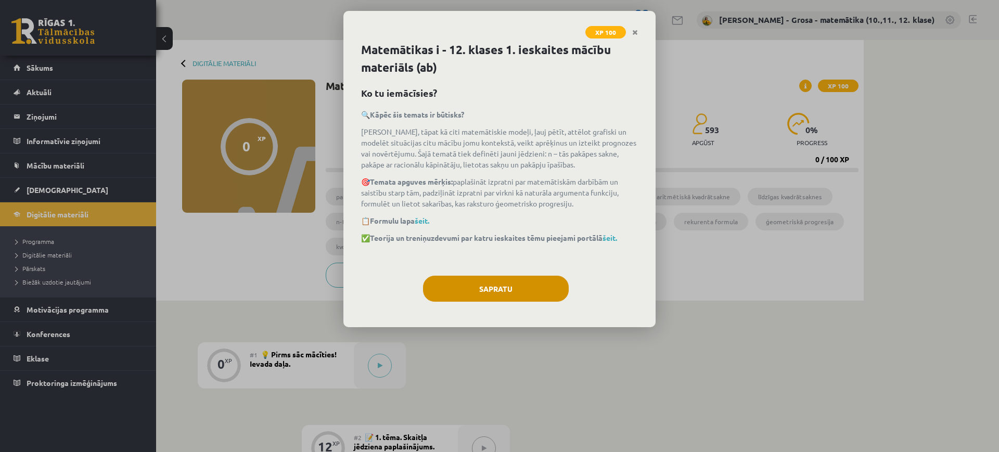
drag, startPoint x: 487, startPoint y: 274, endPoint x: 487, endPoint y: 280, distance: 6.3
click at [487, 274] on div "Matemātikas i - 12. klases 1. ieskaites mācību materiāls (ab) Ko tu iemācīsies?…" at bounding box center [500, 184] width 312 height 286
click at [487, 283] on button "Sapratu" at bounding box center [496, 289] width 146 height 26
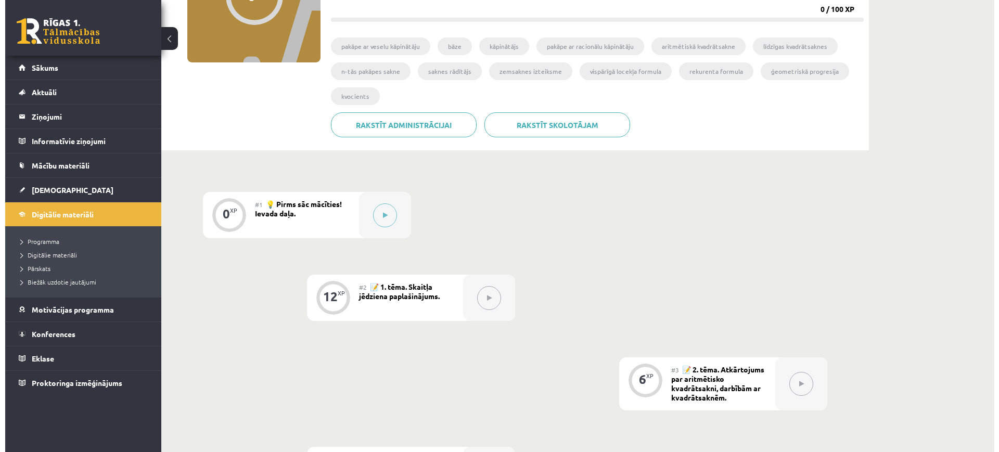
scroll to position [260, 0]
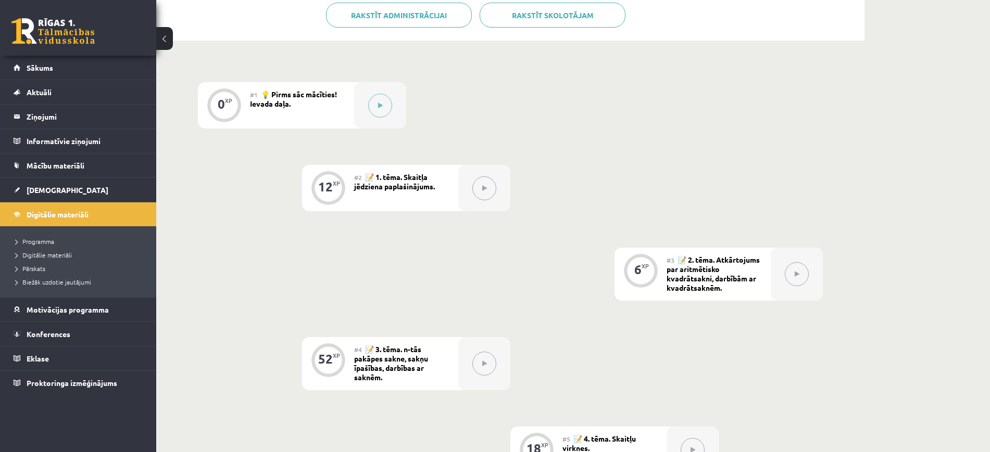
click at [750, 259] on span "📝 2. tēma. Atkārtojums par aritmētisko kvadrātsakni, darbībām ar kvadrātsaknēm." at bounding box center [712, 273] width 93 height 37
click at [458, 189] on div "#2 📝 1. tēma. Skaitļa jēdziena paplašinājums." at bounding box center [406, 188] width 104 height 46
click at [379, 116] on button at bounding box center [380, 106] width 24 height 24
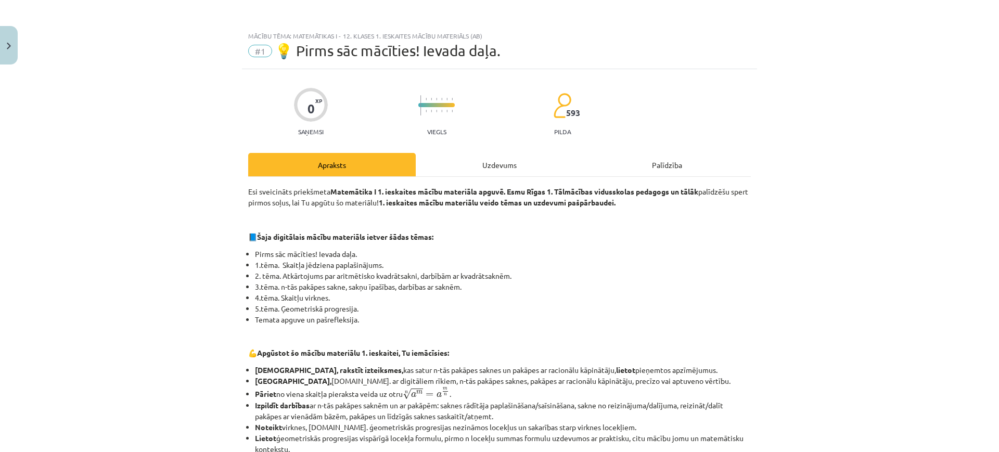
click at [524, 161] on div "Uzdevums" at bounding box center [500, 164] width 168 height 23
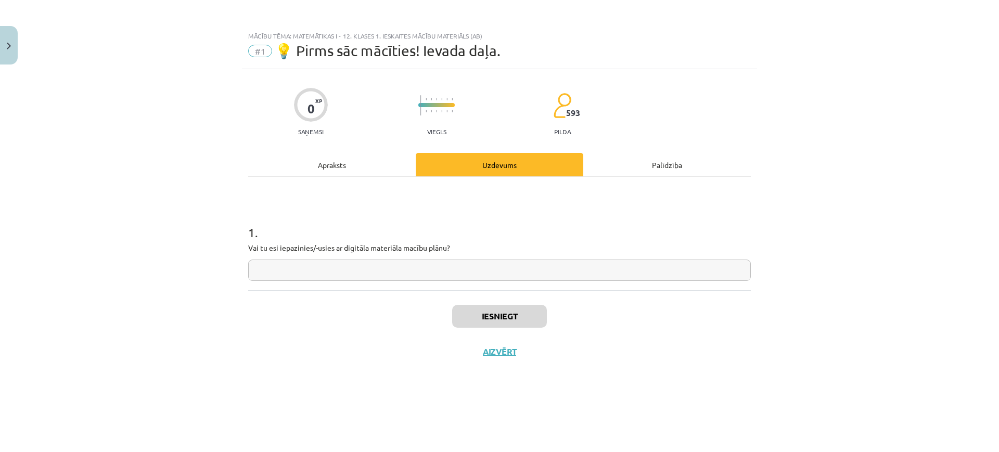
click at [523, 271] on input "text" at bounding box center [499, 270] width 503 height 21
type input "*"
click at [513, 311] on button "Iesniegt" at bounding box center [499, 316] width 95 height 23
click at [518, 361] on button "Nākamā nodarbība" at bounding box center [500, 359] width 102 height 24
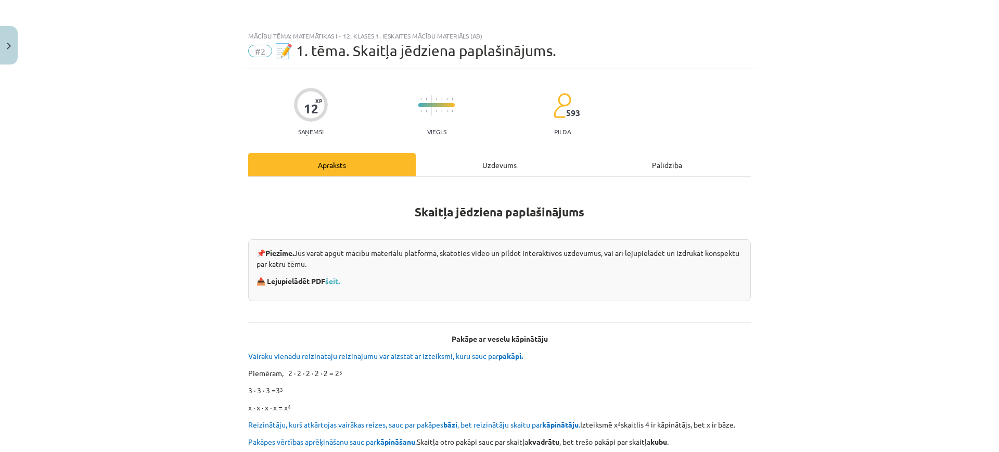
click at [519, 166] on div "Uzdevums" at bounding box center [500, 164] width 168 height 23
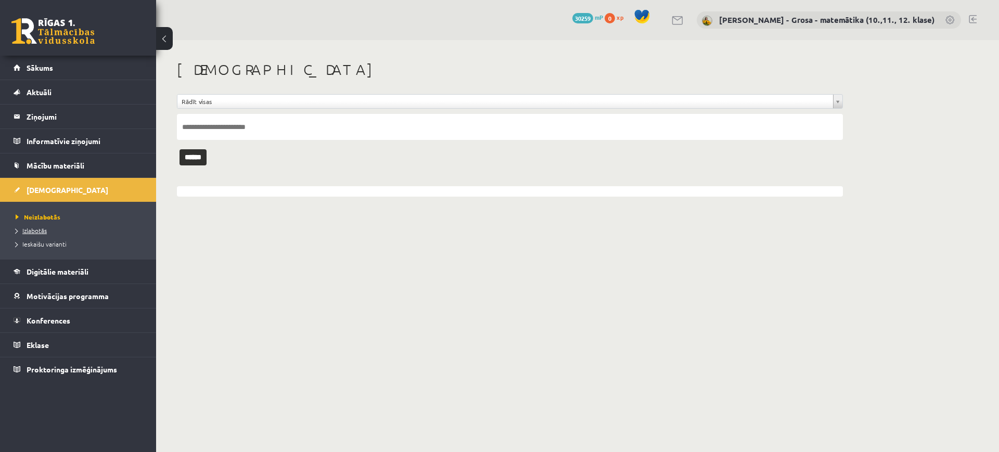
click at [41, 229] on span "Izlabotās" at bounding box center [31, 230] width 31 height 8
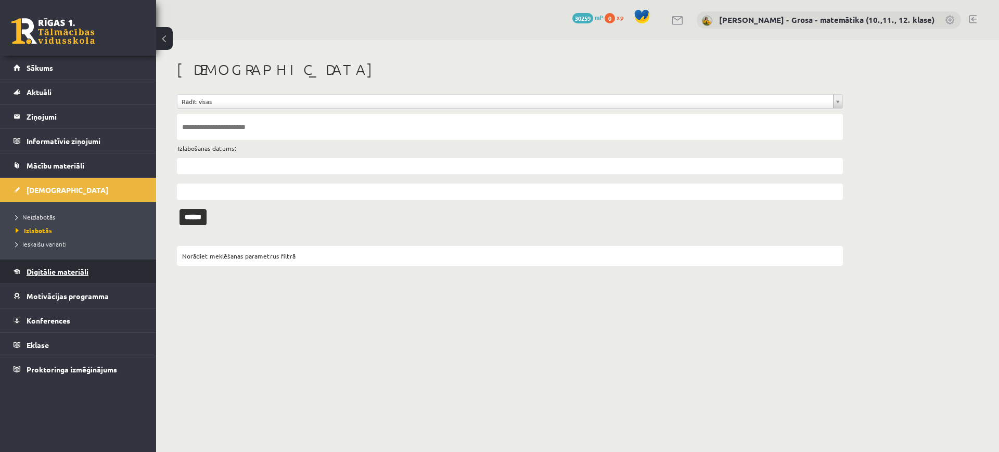
click at [49, 273] on span "Digitālie materiāli" at bounding box center [58, 271] width 62 height 9
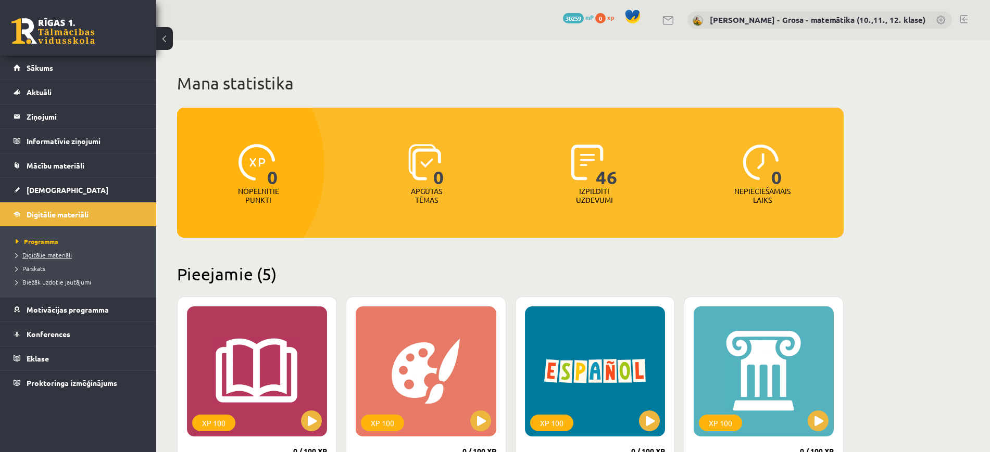
click at [61, 254] on span "Digitālie materiāli" at bounding box center [44, 255] width 56 height 8
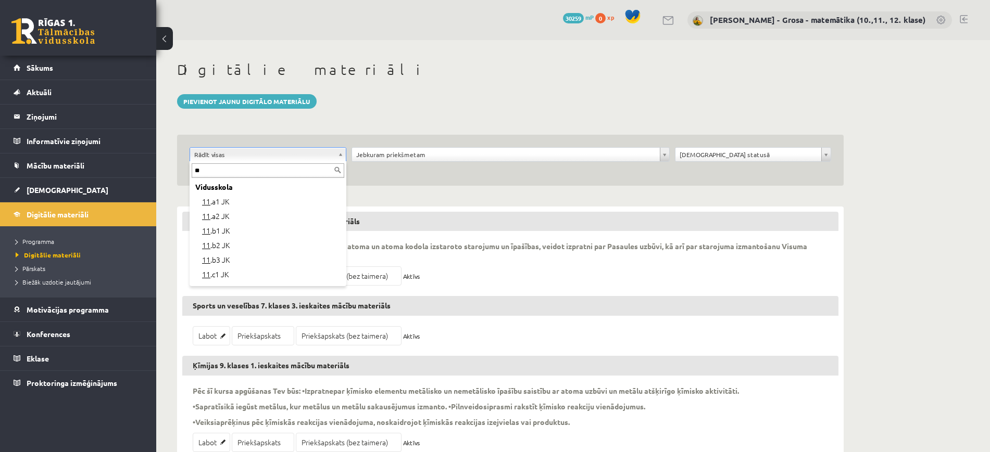
type input "**"
click at [258, 193] on div "Vidusskola" at bounding box center [268, 187] width 153 height 15
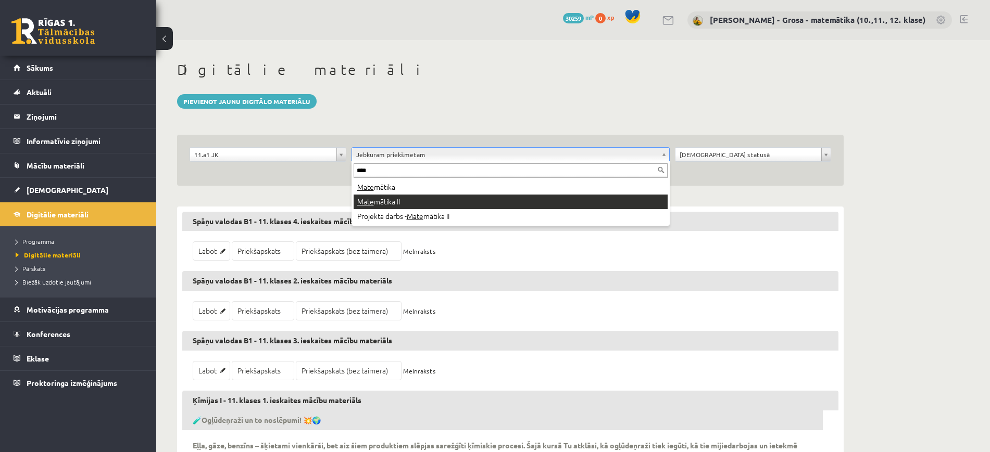
type input "****"
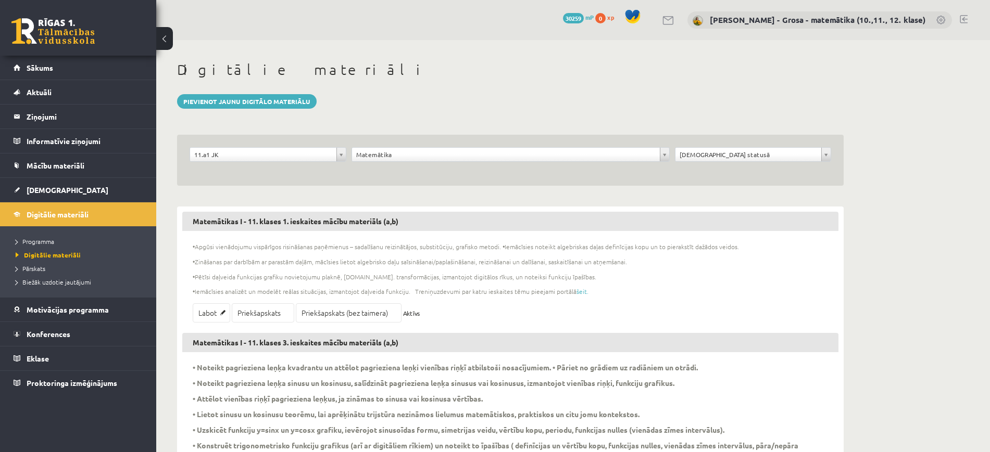
scroll to position [195, 0]
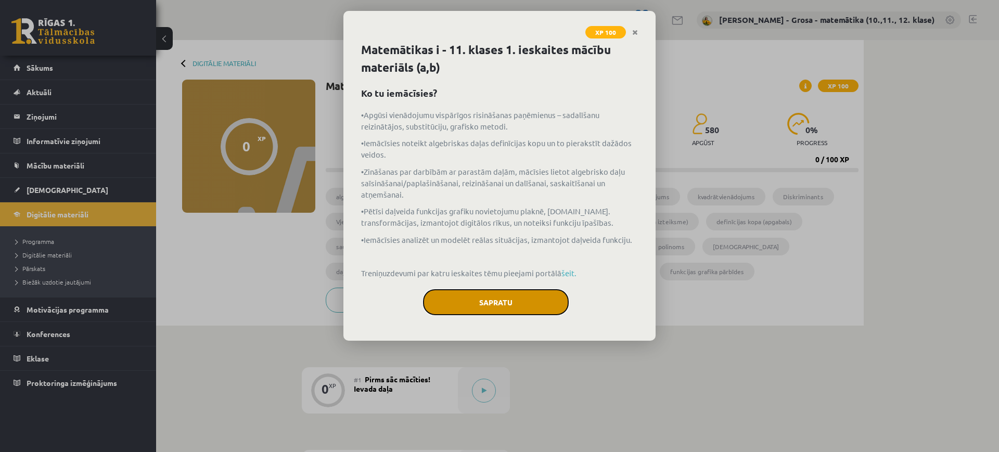
click at [547, 303] on button "Sapratu" at bounding box center [496, 302] width 146 height 26
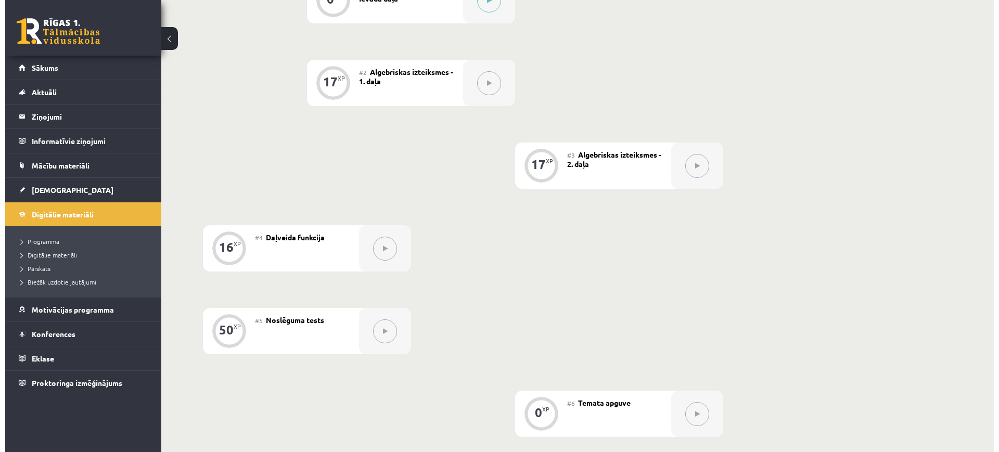
scroll to position [260, 0]
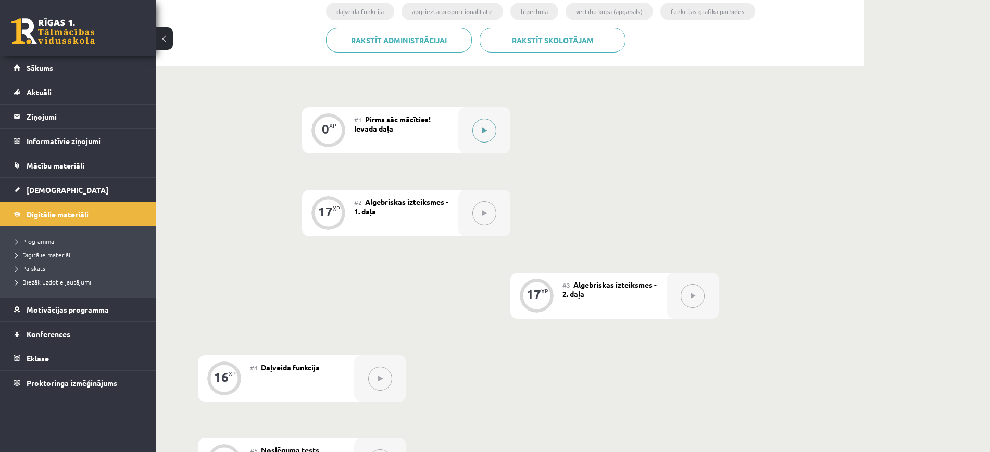
click at [484, 130] on icon at bounding box center [484, 131] width 5 height 6
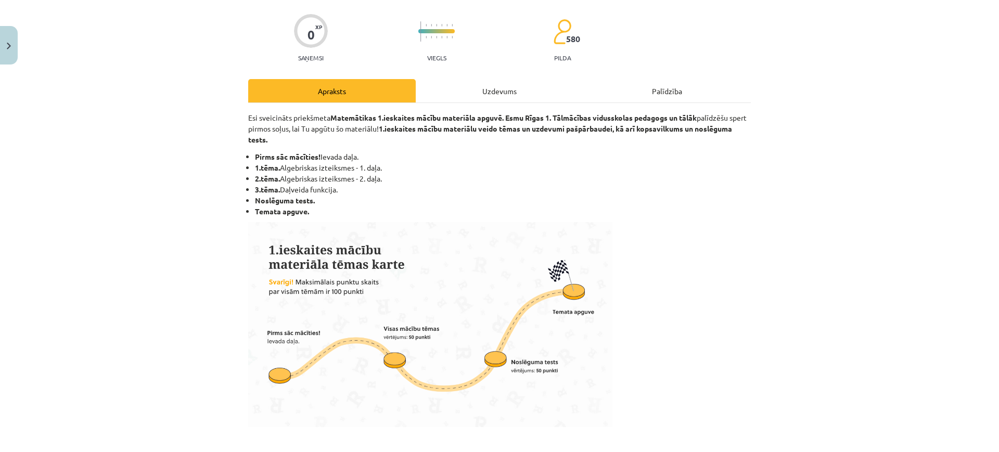
scroll to position [0, 0]
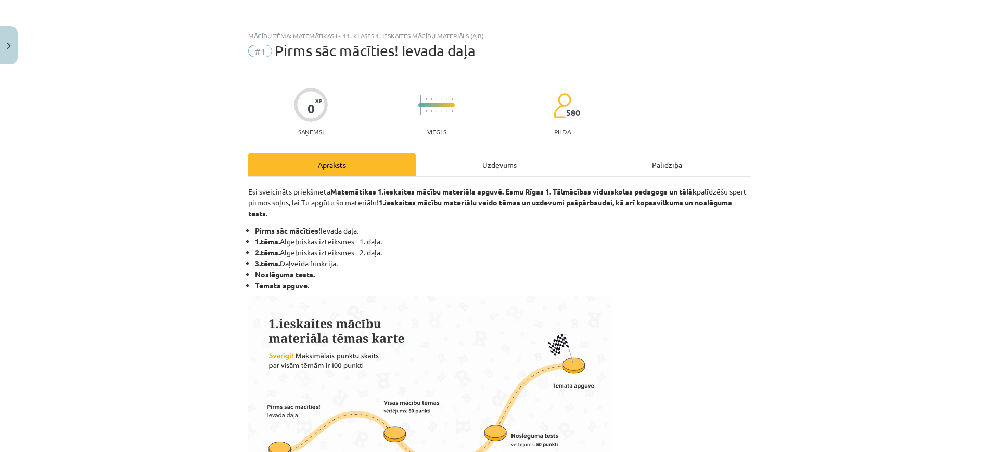
click at [274, 263] on b "3.tēma." at bounding box center [267, 263] width 25 height 9
drag, startPoint x: 250, startPoint y: 241, endPoint x: 384, endPoint y: 251, distance: 134.1
click at [384, 251] on ul "Pirms sāc mācīties! Ievada daļa. 1.tēma. Algebriskas izteiksmes - 1. daļa. 2.tē…" at bounding box center [499, 258] width 503 height 66
copy ul "1.tēma. Algebriskas izteiksmes - 1. daļa. 2.tēma. Algebriskas izteiksmes - 2. d…"
click at [305, 274] on b "Noslēguma tests." at bounding box center [285, 274] width 60 height 9
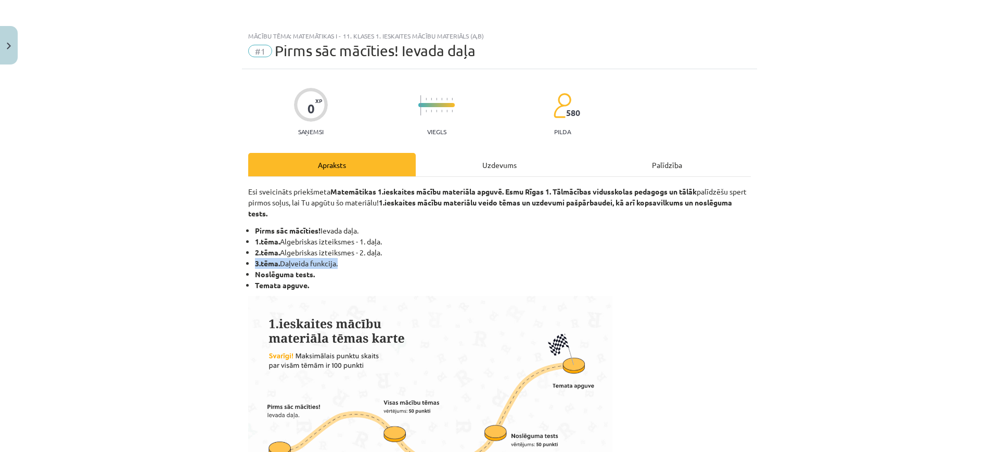
drag, startPoint x: 343, startPoint y: 265, endPoint x: 250, endPoint y: 264, distance: 92.1
click at [255, 264] on li "3.tēma. Daļveida funkcija." at bounding box center [503, 263] width 496 height 11
copy li "3.tēma. Daļveida funkcija."
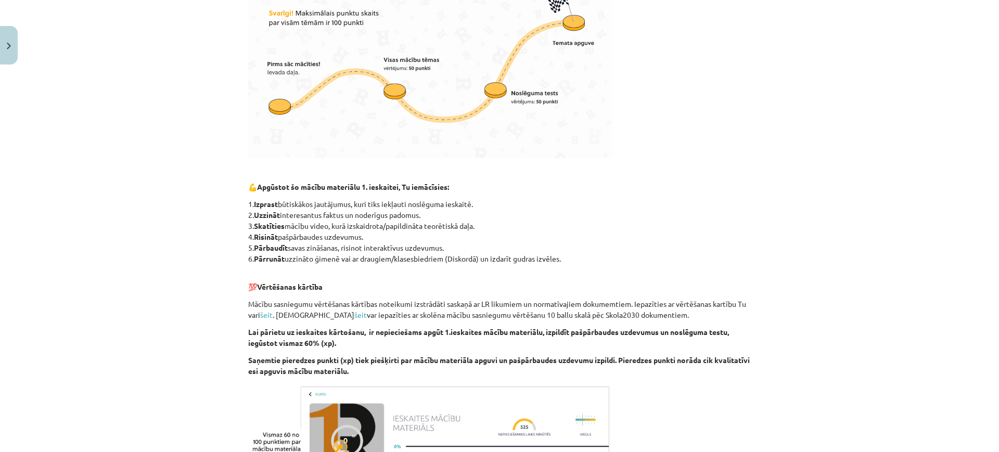
scroll to position [509, 0]
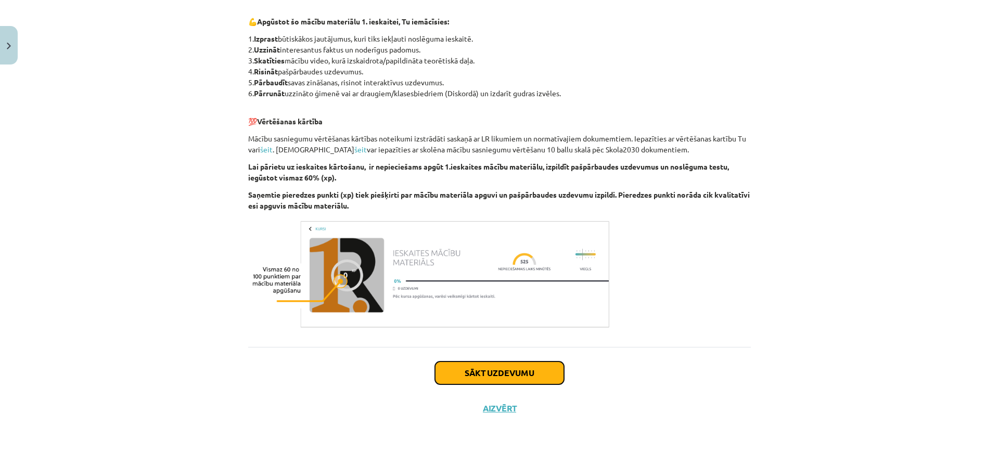
click at [512, 383] on button "Sākt uzdevumu" at bounding box center [499, 373] width 129 height 23
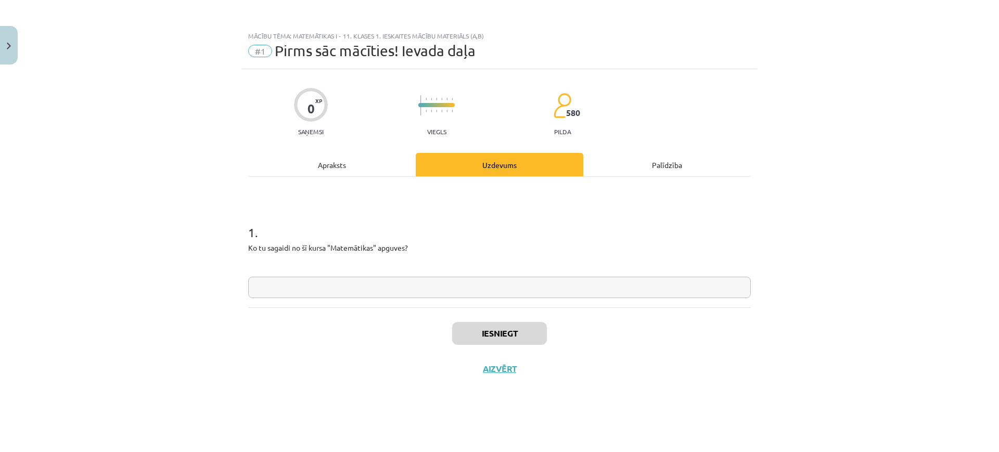
scroll to position [0, 0]
click at [496, 293] on input "text" at bounding box center [499, 287] width 503 height 21
type input "*"
click at [494, 326] on button "Iesniegt" at bounding box center [499, 333] width 95 height 23
click at [527, 382] on button "Nākamā nodarbība" at bounding box center [500, 376] width 102 height 24
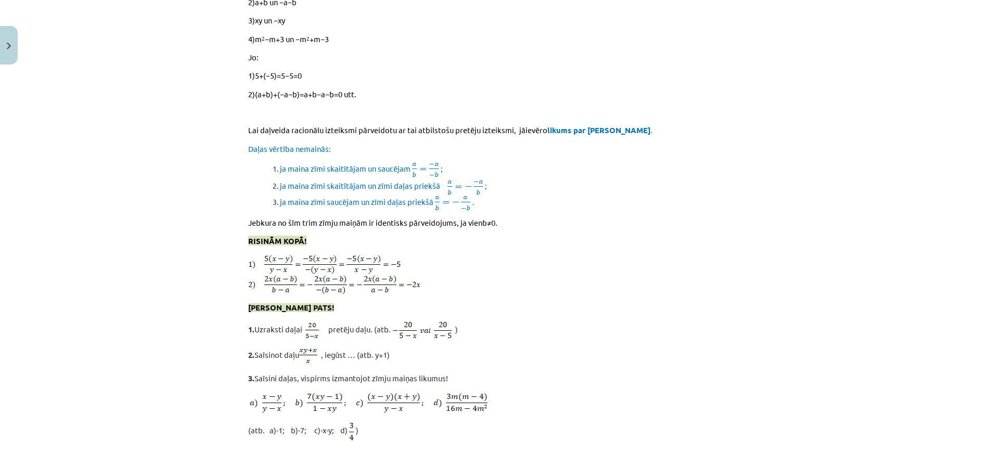
scroll to position [8985, 0]
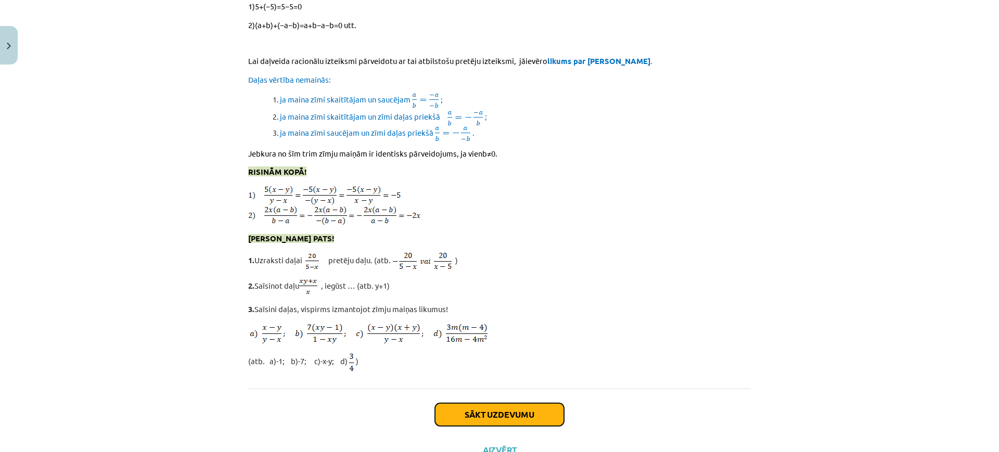
click at [521, 403] on button "Sākt uzdevumu" at bounding box center [499, 414] width 129 height 23
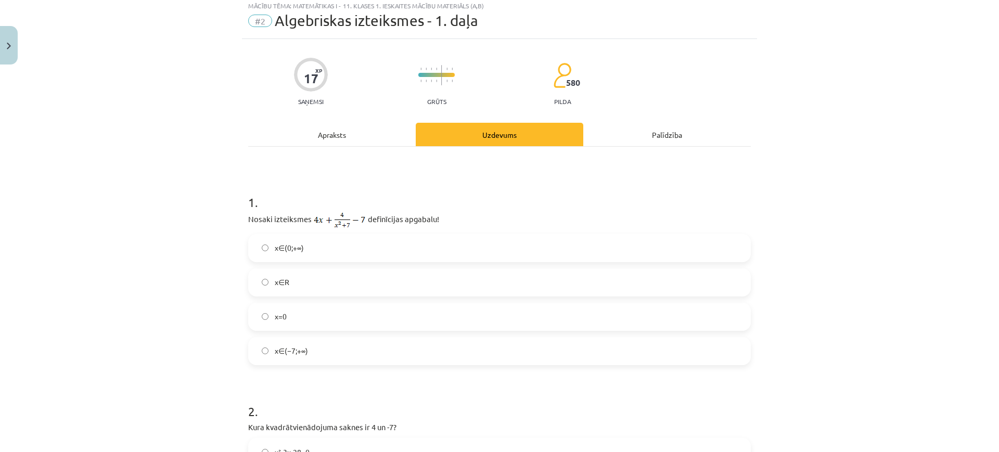
scroll to position [26, 0]
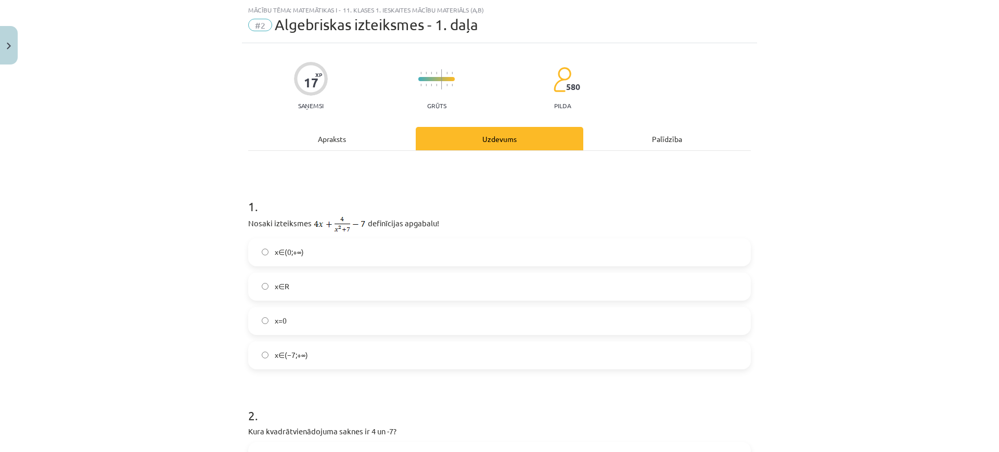
click at [420, 291] on label "x∈R" at bounding box center [499, 287] width 501 height 26
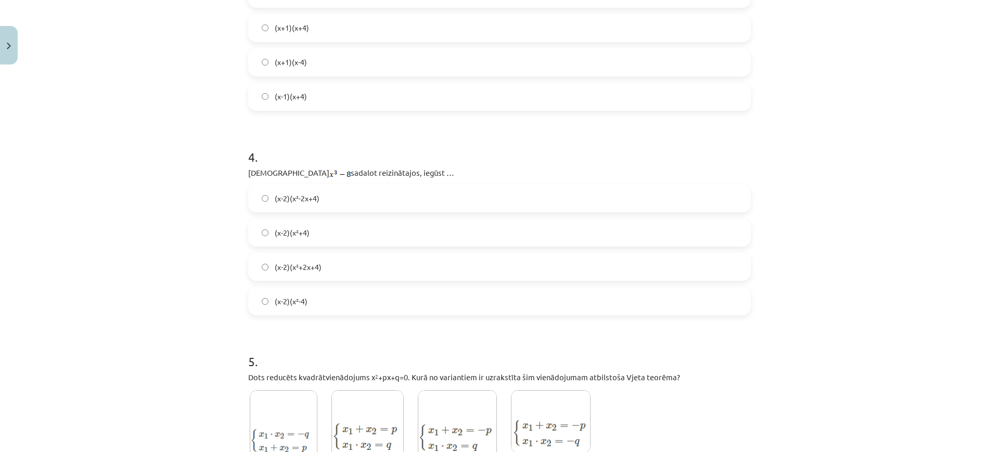
scroll to position [824, 0]
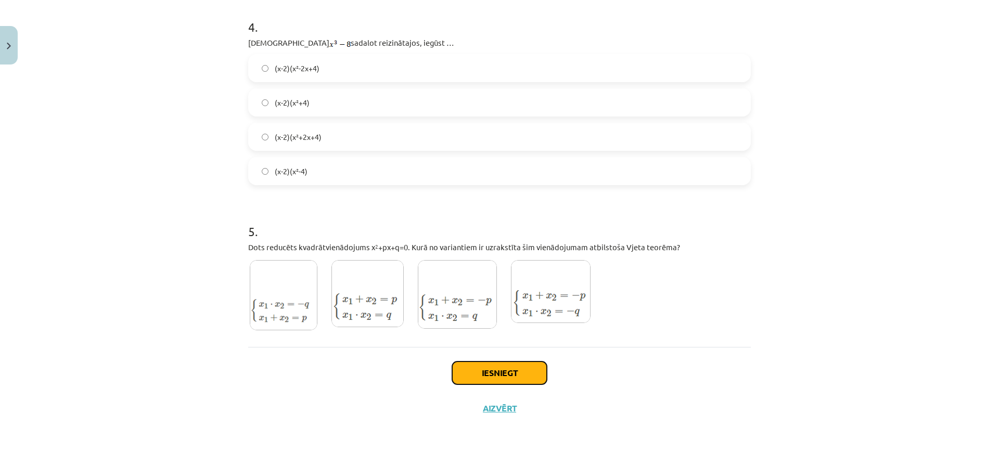
click at [534, 367] on button "Iesniegt" at bounding box center [499, 373] width 95 height 23
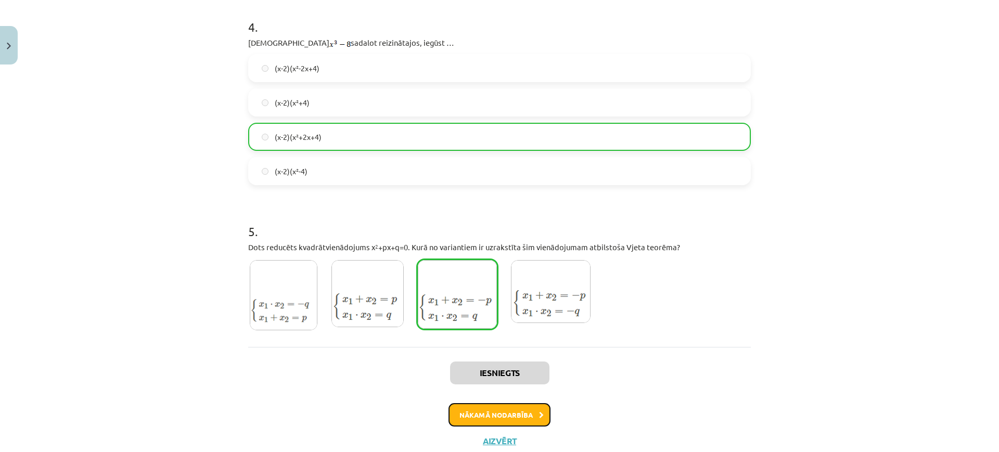
click at [496, 416] on button "Nākamā nodarbība" at bounding box center [500, 415] width 102 height 24
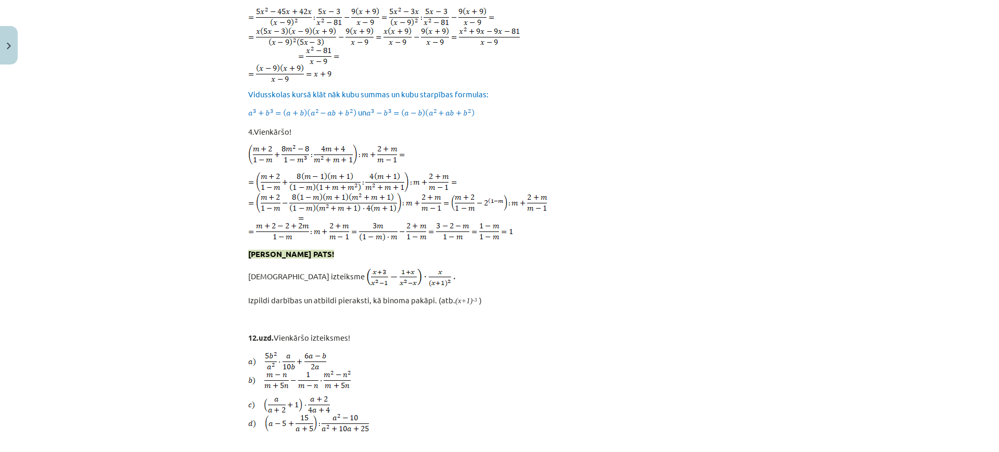
scroll to position [3763, 0]
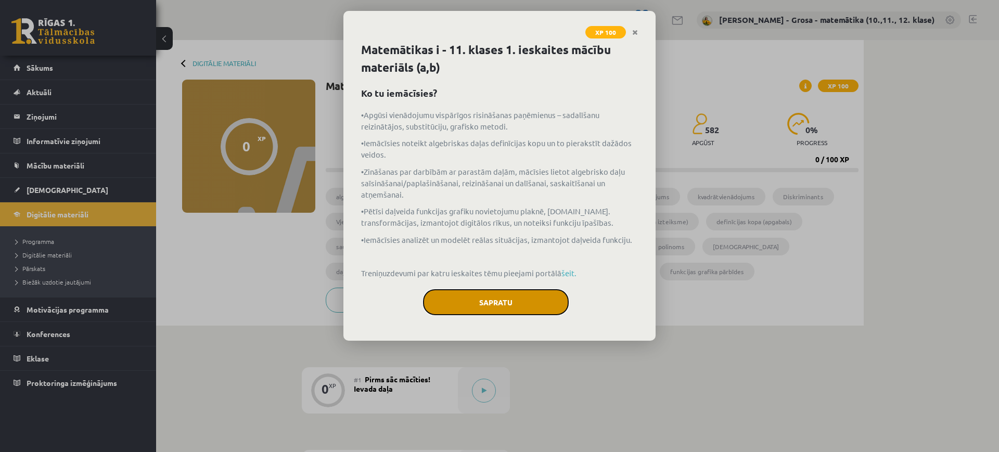
click at [488, 306] on button "Sapratu" at bounding box center [496, 302] width 146 height 26
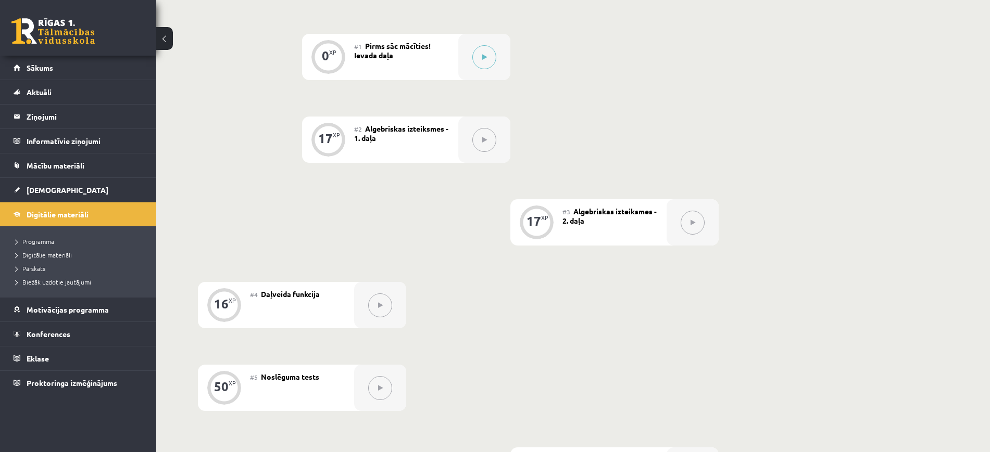
scroll to position [390, 0]
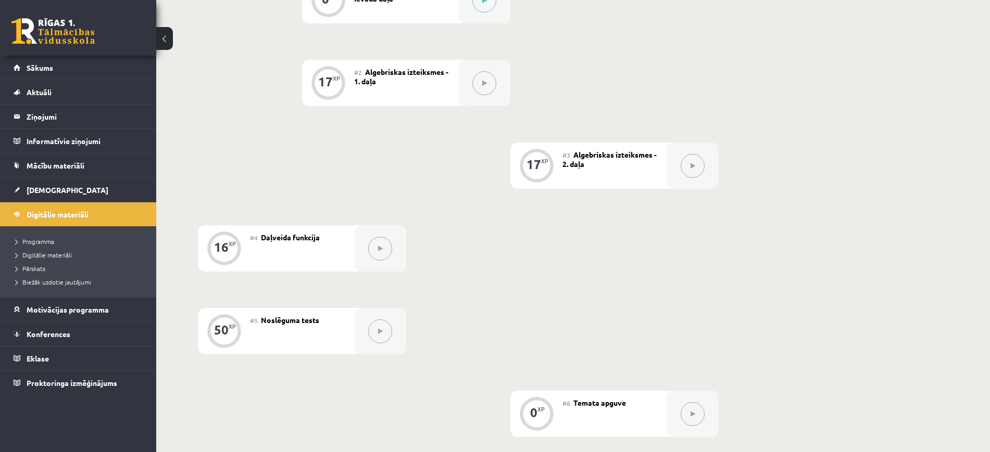
click at [374, 247] on button at bounding box center [380, 249] width 24 height 24
click at [682, 164] on button at bounding box center [692, 166] width 24 height 24
click at [471, 67] on div at bounding box center [484, 83] width 52 height 46
click at [482, 89] on button at bounding box center [484, 83] width 24 height 24
